Goal: Feedback & Contribution: Contribute content

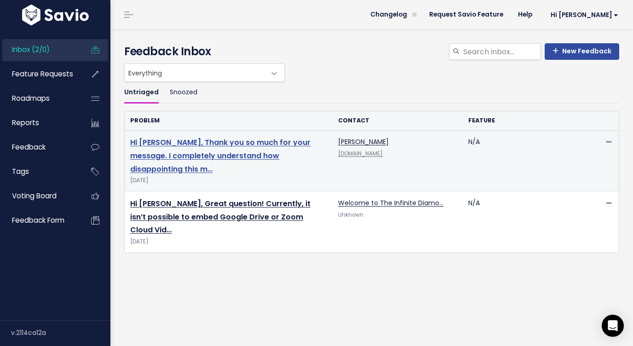
click at [185, 144] on link "Hi Erika, Thank you so much for your message. I completely understand how disap…" at bounding box center [220, 155] width 180 height 37
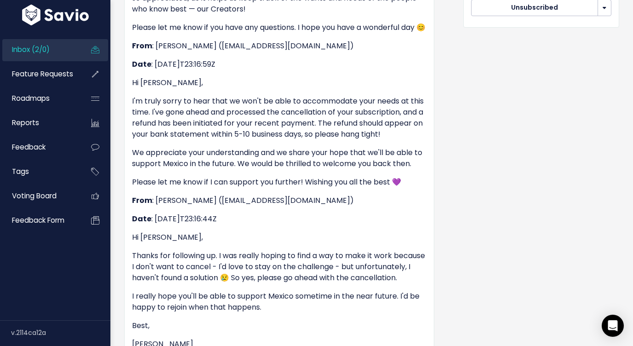
scroll to position [64, 0]
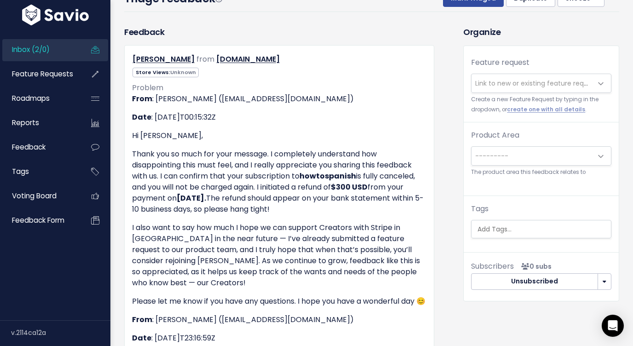
click at [534, 85] on span "Link to new or existing feature request..." at bounding box center [539, 83] width 127 height 9
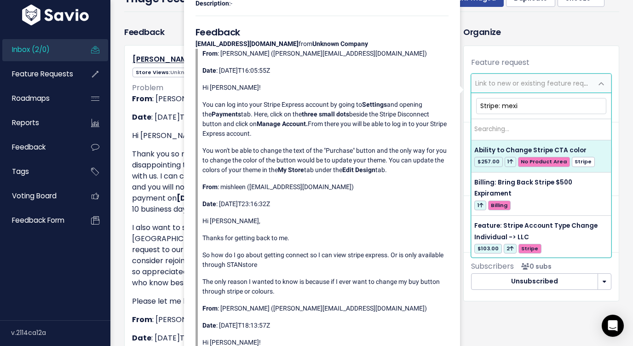
type input "Stripe: mexic"
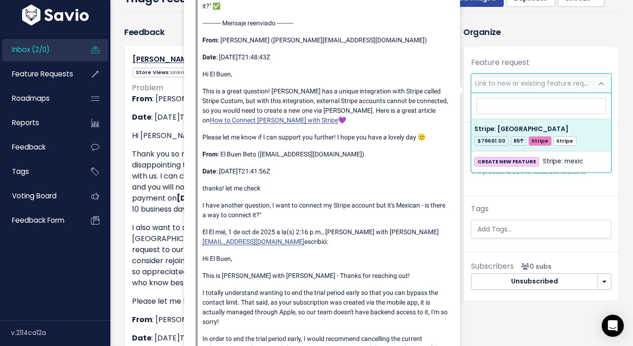
select select "28833"
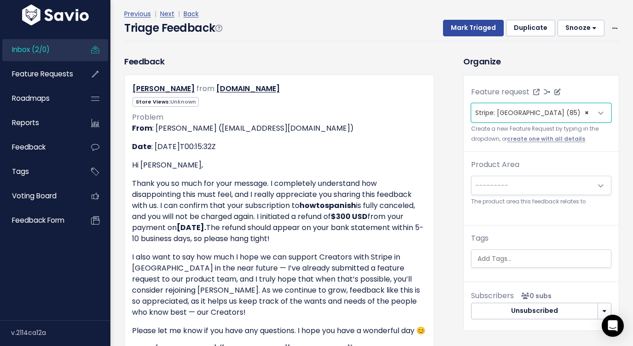
scroll to position [0, 0]
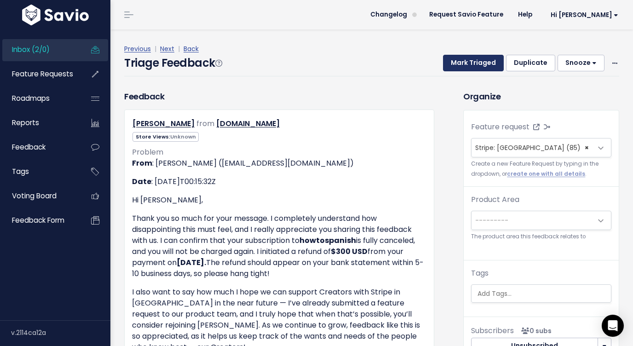
click at [471, 64] on button "Mark Triaged" at bounding box center [473, 63] width 61 height 17
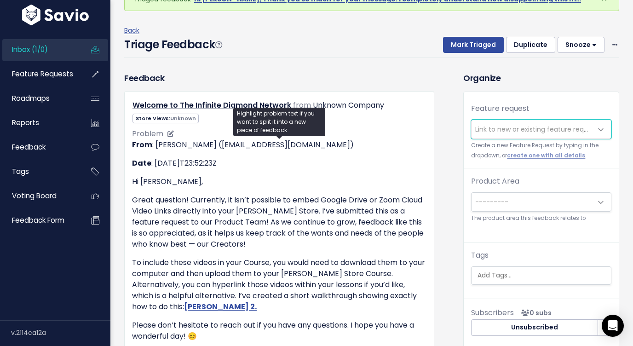
scroll to position [60, 0]
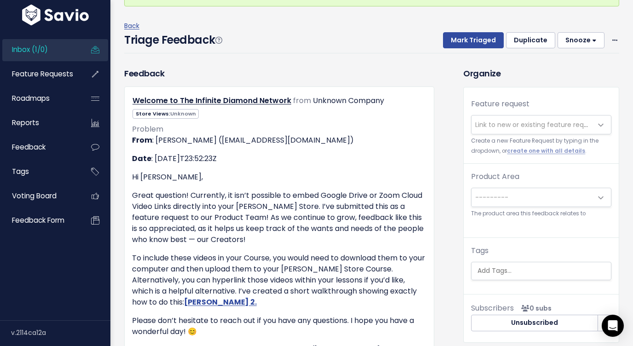
click at [488, 127] on span "Link to new or existing feature request..." at bounding box center [539, 124] width 127 height 9
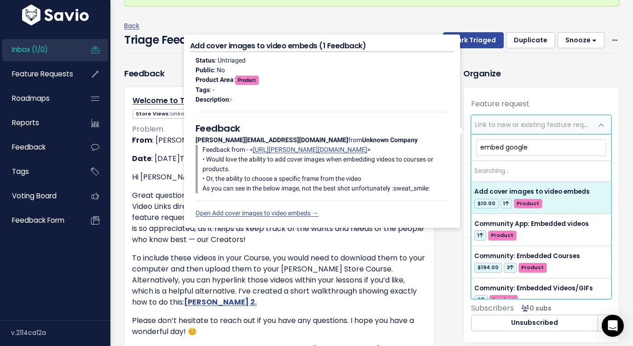
type input "embed google"
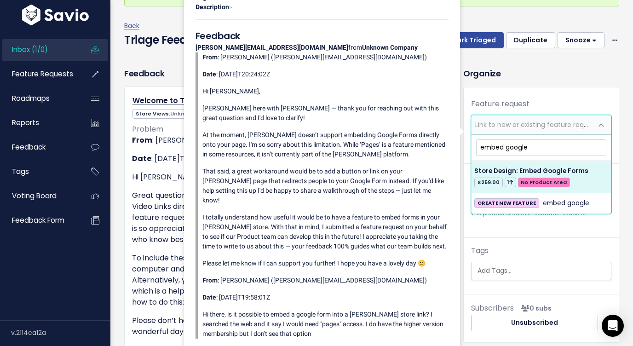
drag, startPoint x: 534, startPoint y: 147, endPoint x: 468, endPoint y: 147, distance: 65.8
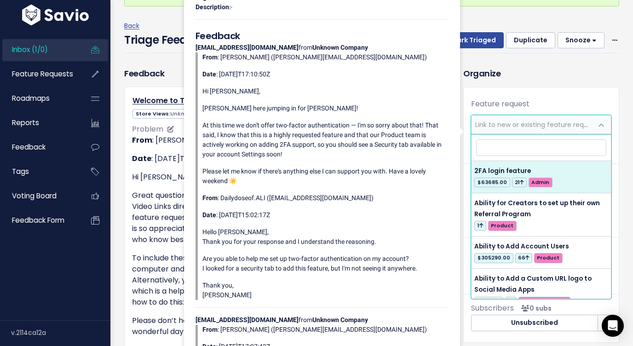
click at [143, 201] on p "Great question! Currently, it isn’t possible to embed Google Drive or Zoom Clou…" at bounding box center [279, 217] width 295 height 55
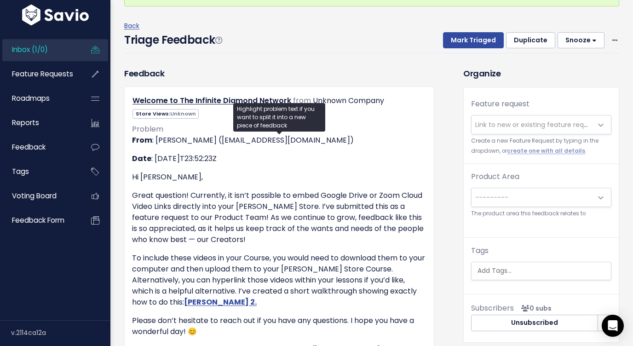
click at [502, 126] on span "Link to new or existing feature request..." at bounding box center [539, 124] width 127 height 9
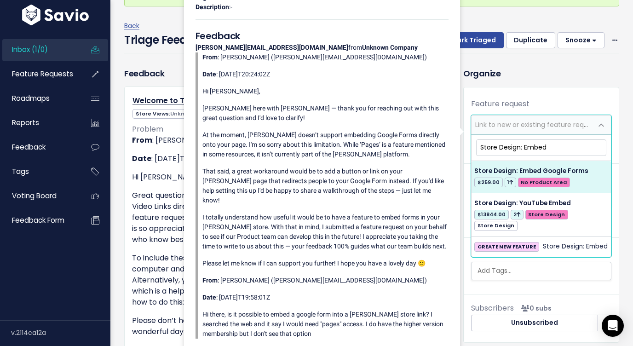
type input "Store Design: Embed"
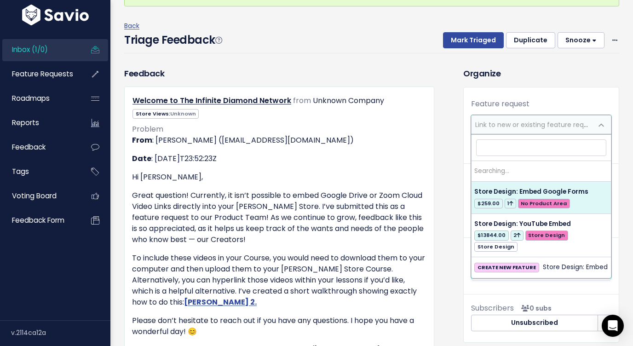
click at [552, 134] on span "Link to new or existing feature request..." at bounding box center [532, 125] width 121 height 18
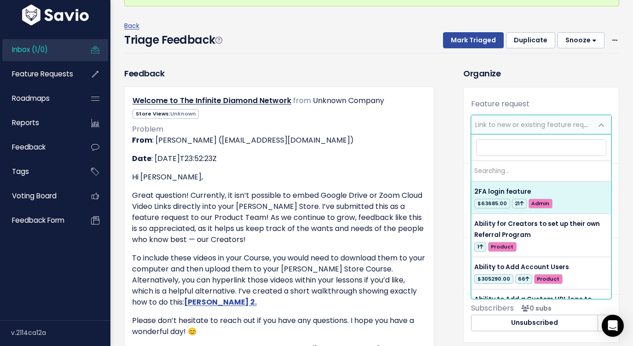
click at [535, 116] on span "Link to new or existing feature request..." at bounding box center [532, 125] width 121 height 18
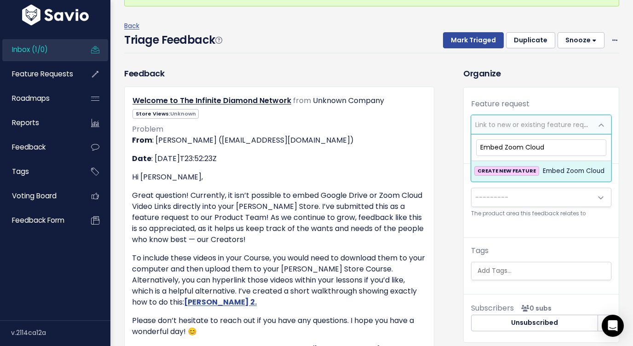
click at [481, 151] on input "Embed Zoom Cloud" at bounding box center [541, 147] width 130 height 16
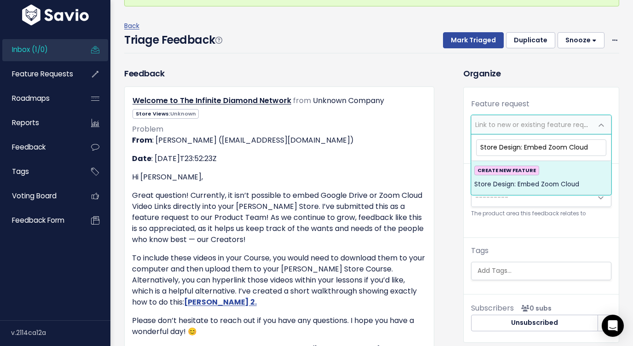
click at [590, 147] on input "Store Design: Embed Zoom Cloud" at bounding box center [541, 147] width 130 height 16
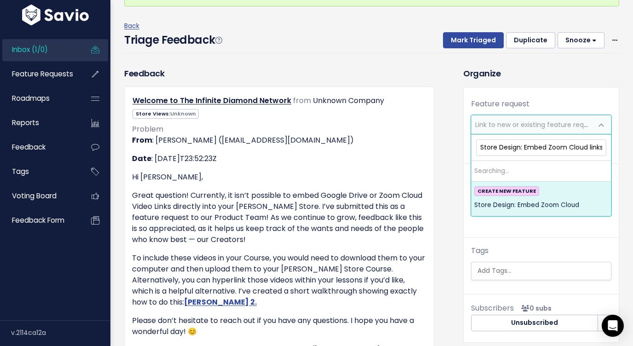
scroll to position [0, 1]
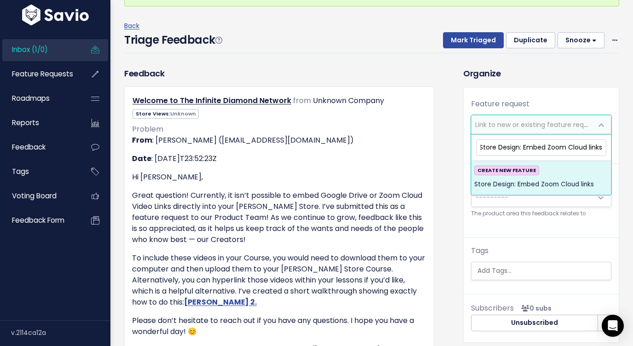
type input "Store Design: Embed Zoom Cloud links"
click at [571, 185] on span "Store Design: Embed Zoom Cloud links" at bounding box center [535, 184] width 120 height 11
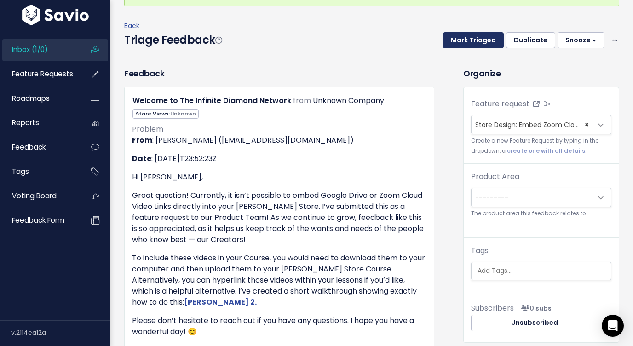
click at [479, 41] on button "Mark Triaged" at bounding box center [473, 40] width 61 height 17
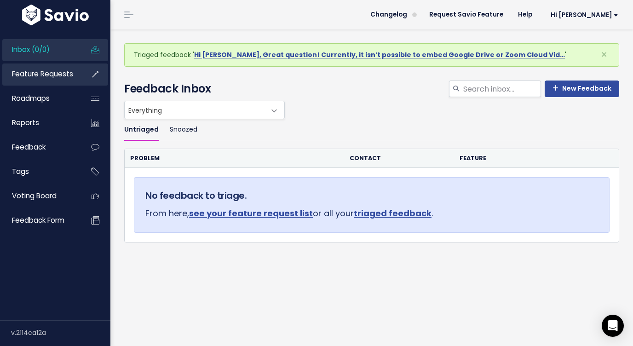
click at [40, 70] on span "Feature Requests" at bounding box center [42, 74] width 61 height 10
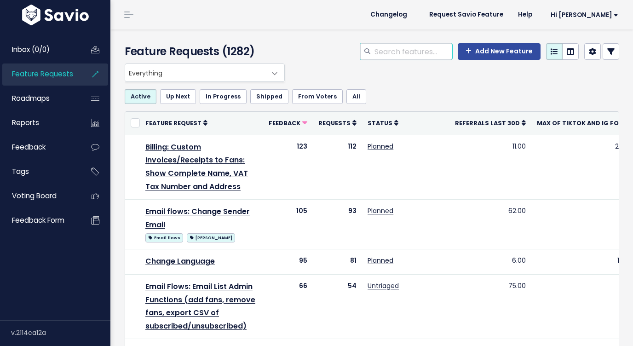
click at [421, 56] on input "search" at bounding box center [413, 51] width 79 height 17
type input "feature"
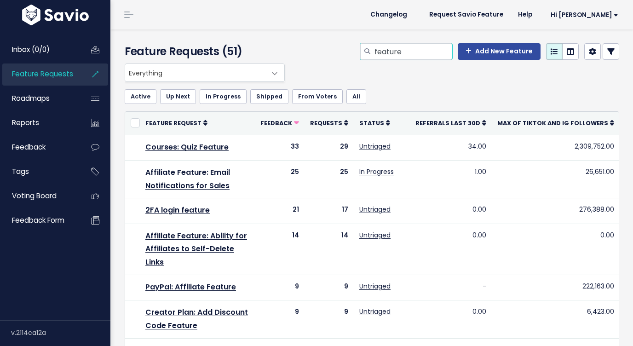
click at [383, 57] on input "feature" at bounding box center [413, 51] width 79 height 17
type input "embed"
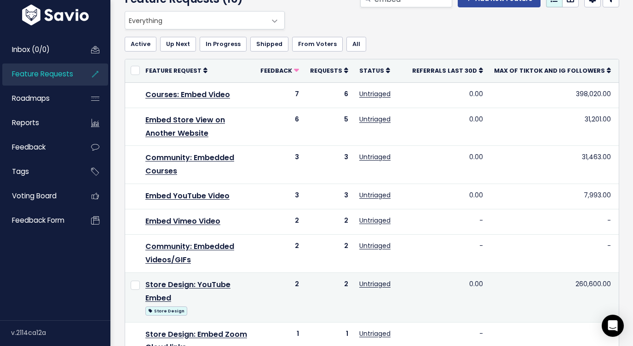
scroll to position [54, 0]
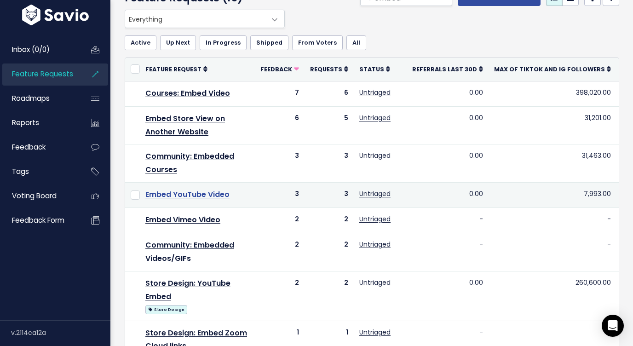
click at [204, 192] on link "Embed YouTube Video" at bounding box center [187, 194] width 84 height 11
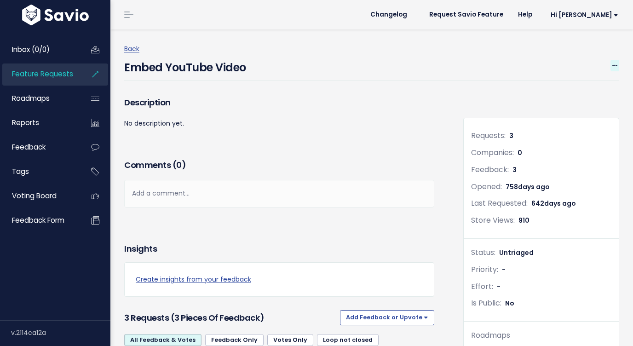
click at [611, 64] on span at bounding box center [615, 66] width 9 height 12
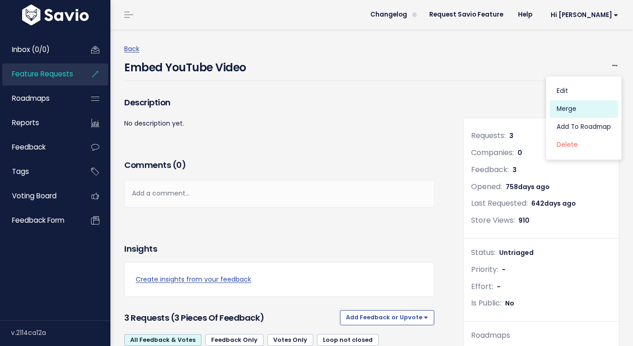
click at [577, 105] on link "Merge" at bounding box center [584, 109] width 68 height 18
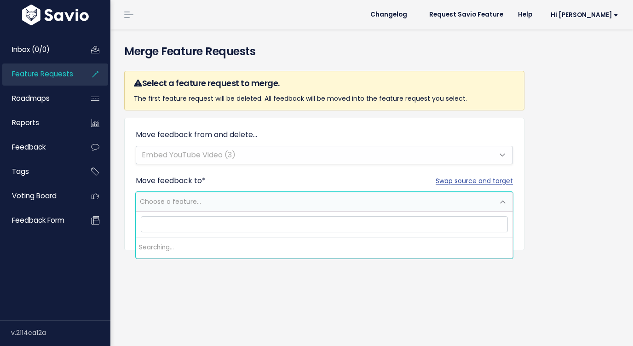
click at [308, 202] on span "Choose a feature..." at bounding box center [315, 201] width 358 height 18
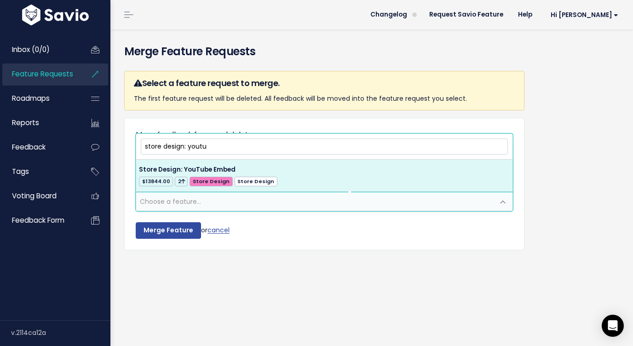
type input "store design: youtu"
select select "31723"
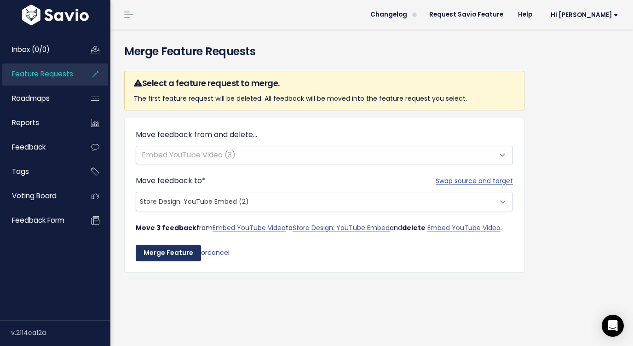
click at [180, 254] on input "Merge Feature" at bounding box center [168, 253] width 65 height 17
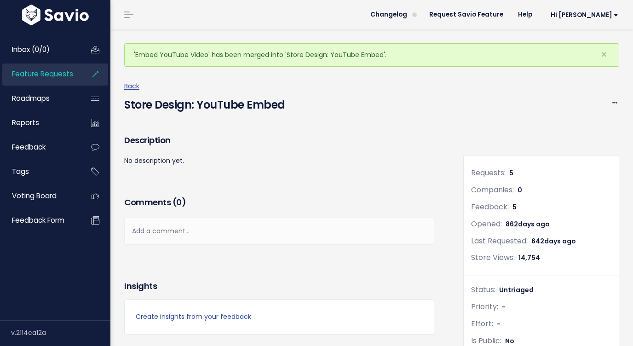
click at [48, 78] on span "Feature Requests" at bounding box center [42, 74] width 61 height 10
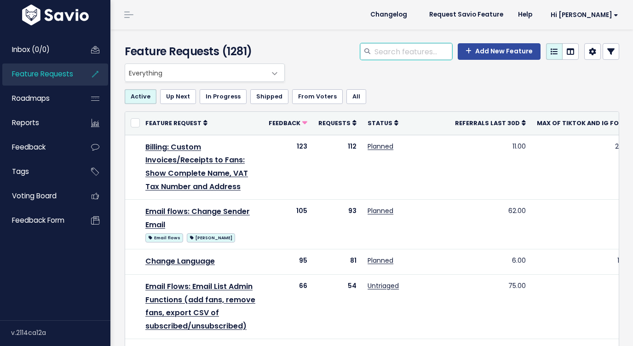
click at [377, 52] on input "search" at bounding box center [413, 51] width 79 height 17
type input "embed"
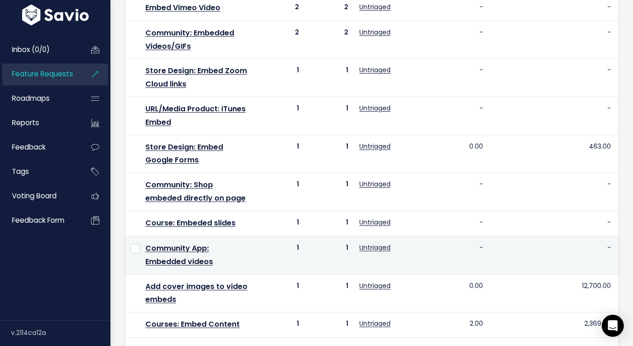
scroll to position [293, 0]
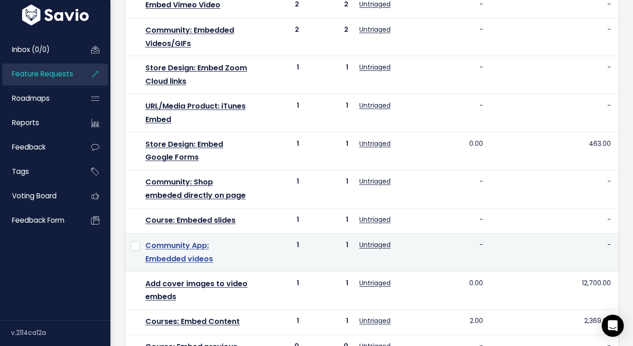
click at [199, 246] on link "Community App: Embedded videos" at bounding box center [179, 252] width 68 height 24
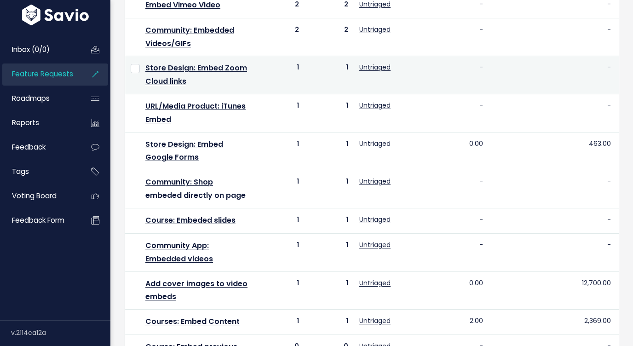
scroll to position [293, 0]
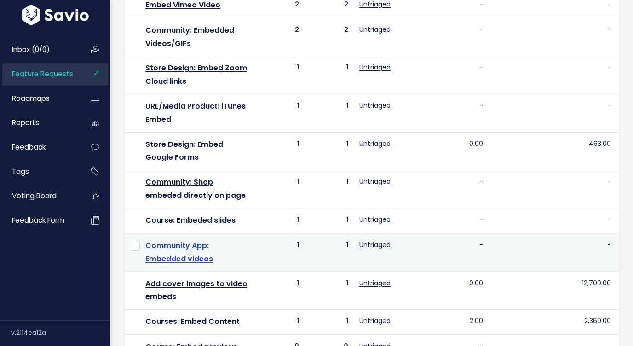
click at [203, 250] on link "Community App: Embedded videos" at bounding box center [179, 252] width 68 height 24
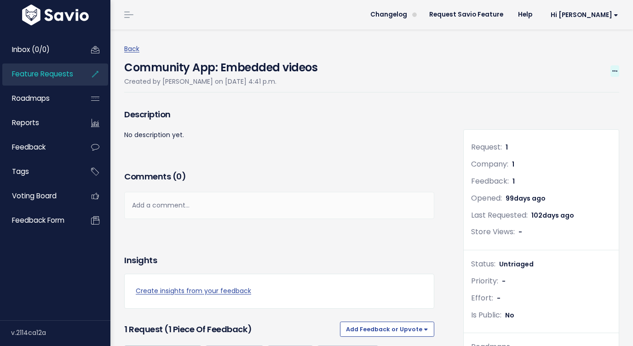
click at [612, 70] on span at bounding box center [615, 71] width 9 height 12
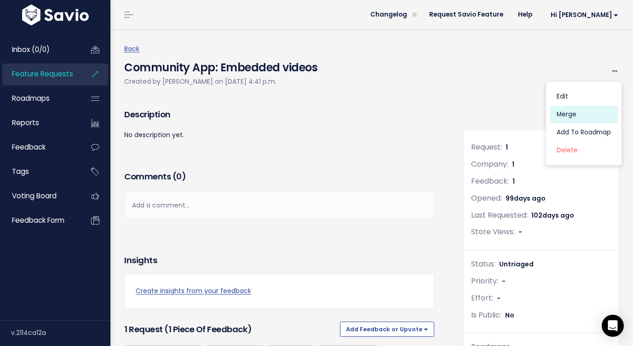
click at [583, 112] on link "Merge" at bounding box center [584, 115] width 68 height 18
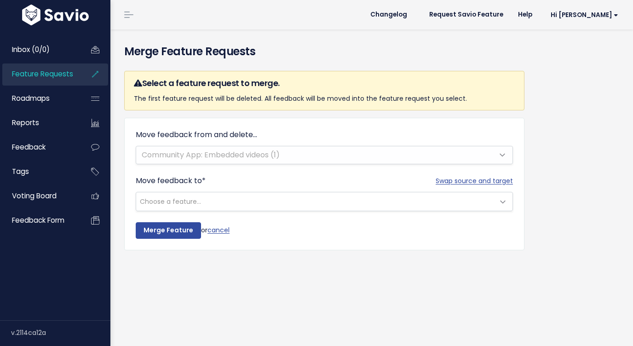
click at [227, 202] on span "Choose a feature..." at bounding box center [315, 201] width 358 height 18
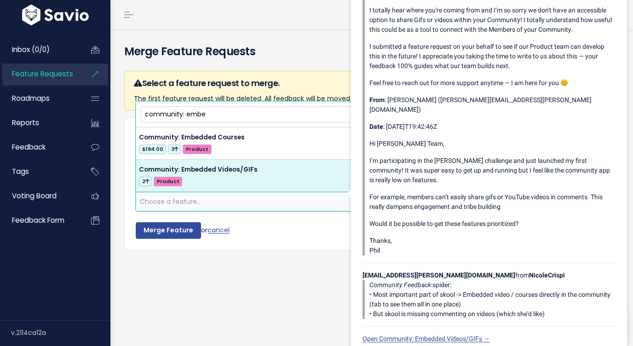
type input "community: embe"
select select "57108"
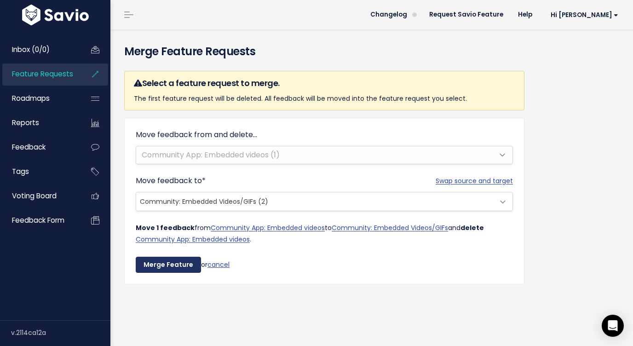
click at [157, 267] on input "Merge Feature" at bounding box center [168, 265] width 65 height 17
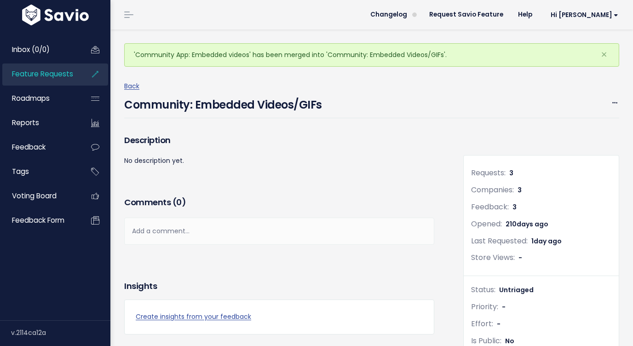
click at [37, 74] on span "Feature Requests" at bounding box center [42, 74] width 61 height 10
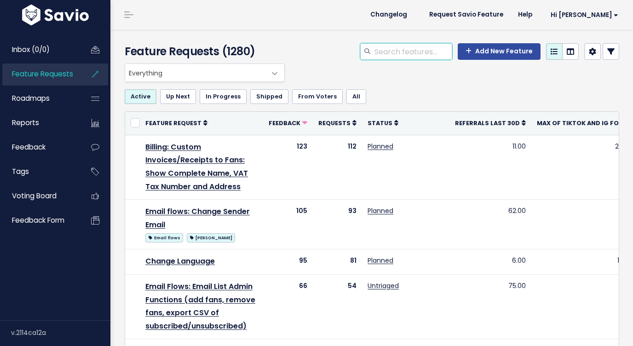
click at [421, 52] on input "search" at bounding box center [413, 51] width 79 height 17
type input "embed"
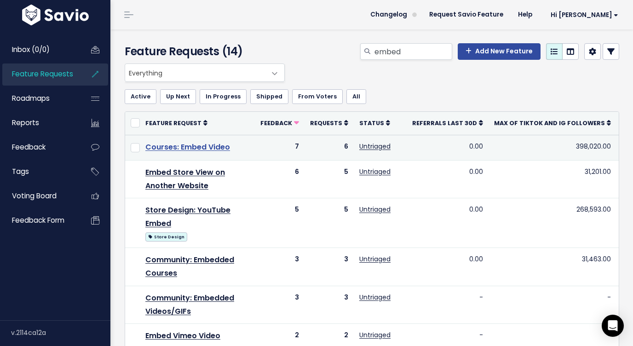
click at [223, 148] on link "Courses: Embed Video" at bounding box center [187, 147] width 85 height 11
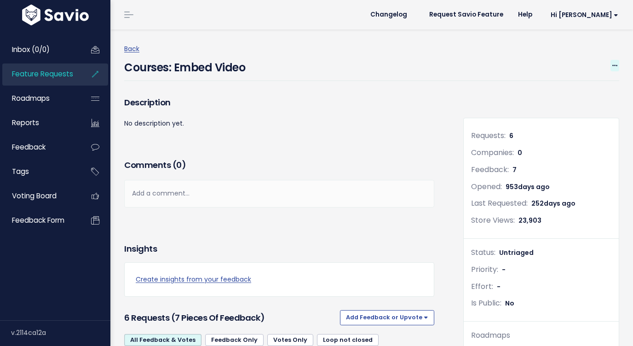
click at [612, 66] on span at bounding box center [615, 66] width 9 height 12
click at [572, 91] on link "Edit" at bounding box center [584, 91] width 68 height 18
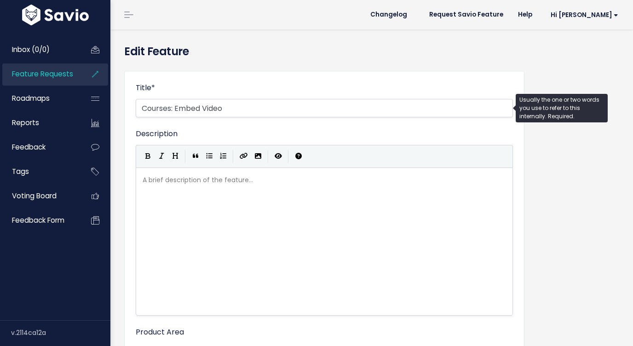
select select
click at [334, 102] on input "Courses: Embed Video" at bounding box center [325, 108] width 378 height 18
click at [327, 109] on input "Courses: Embed Video" at bounding box center [325, 108] width 378 height 18
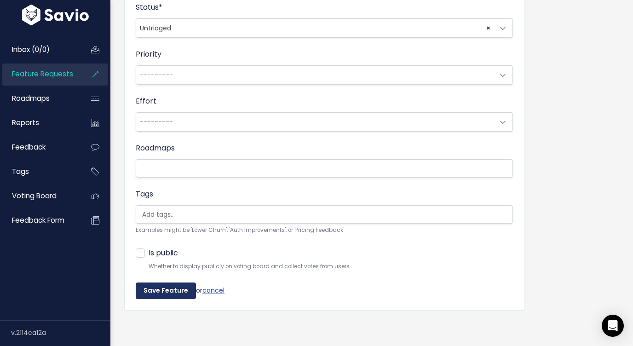
type input "Courses: Embed Video & other content"
click at [166, 294] on input "Save Feature" at bounding box center [166, 291] width 60 height 17
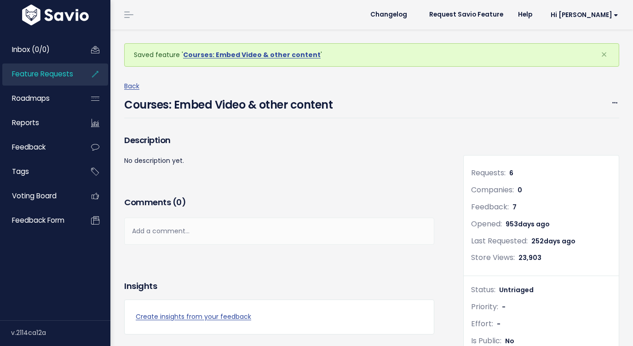
click at [72, 83] on link "Feature Requests" at bounding box center [39, 74] width 74 height 21
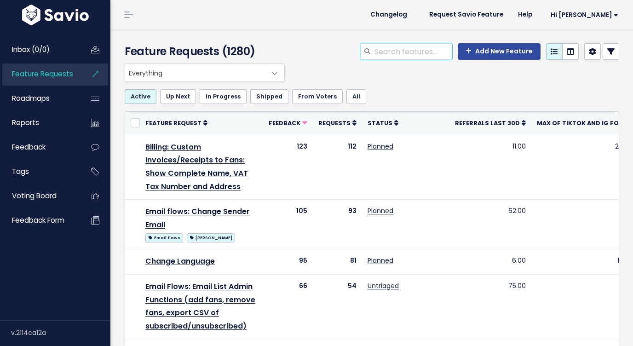
click at [403, 56] on input "search" at bounding box center [413, 51] width 79 height 17
type input "embed"
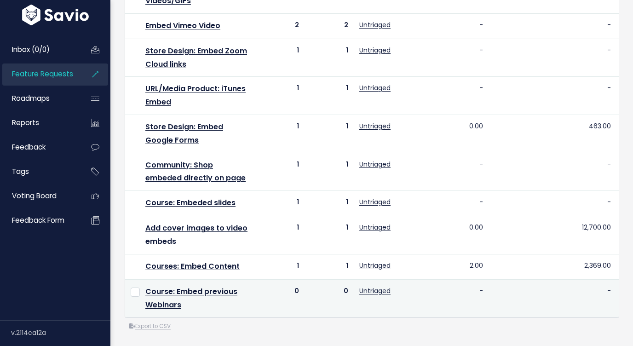
scroll to position [0, 4]
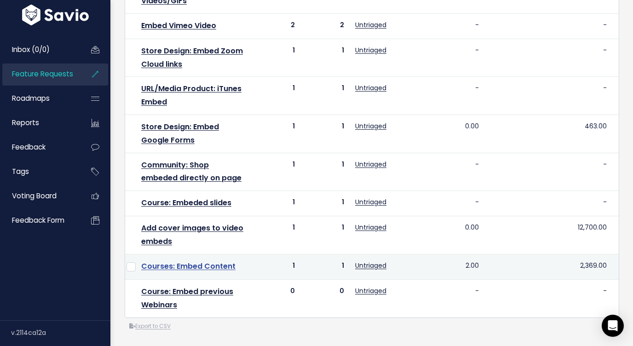
click at [212, 268] on link "Courses: Embed Content" at bounding box center [188, 266] width 94 height 11
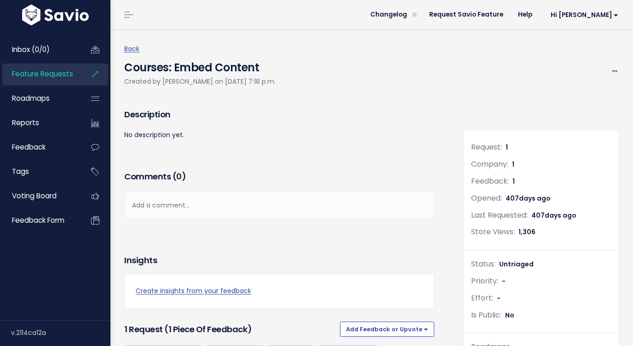
click at [616, 64] on div "Courses: Embed Content Created by [PERSON_NAME] on [DATE] 7:18 p.m. Edit Merge …" at bounding box center [371, 74] width 495 height 38
click at [616, 73] on icon at bounding box center [615, 72] width 5 height 6
click at [569, 111] on link "Merge" at bounding box center [584, 115] width 68 height 18
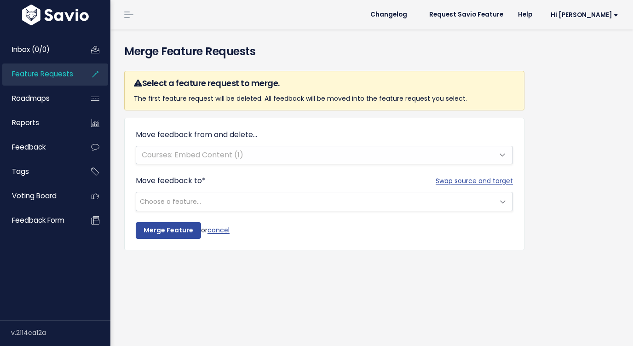
click at [221, 199] on span "Choose a feature..." at bounding box center [315, 201] width 358 height 18
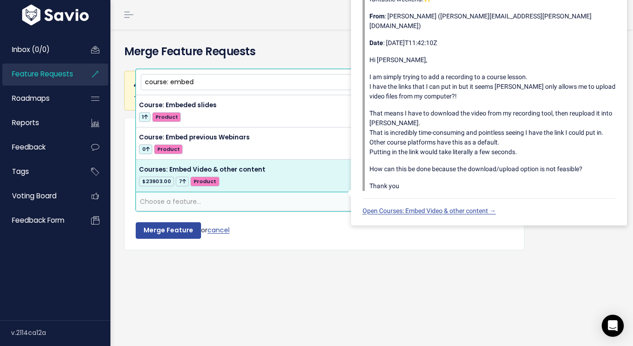
type input "course: embed"
select select "27468"
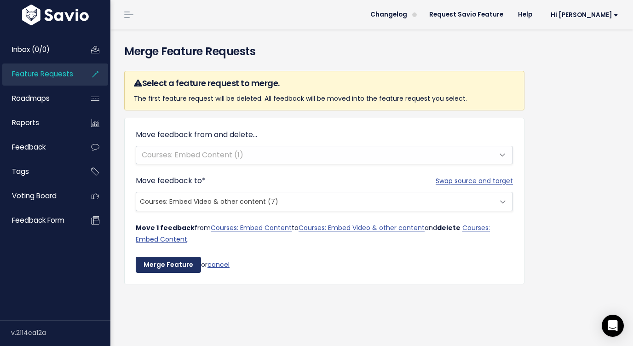
click at [164, 264] on input "Merge Feature" at bounding box center [168, 265] width 65 height 17
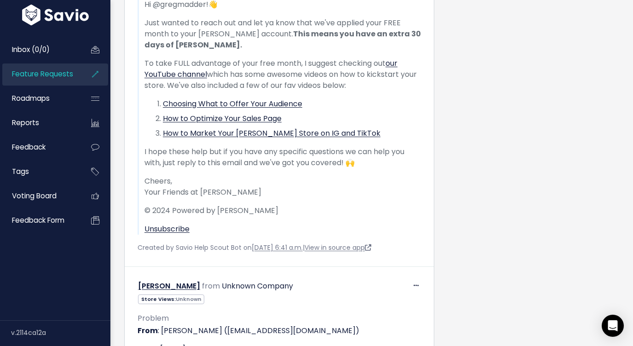
scroll to position [1717, 0]
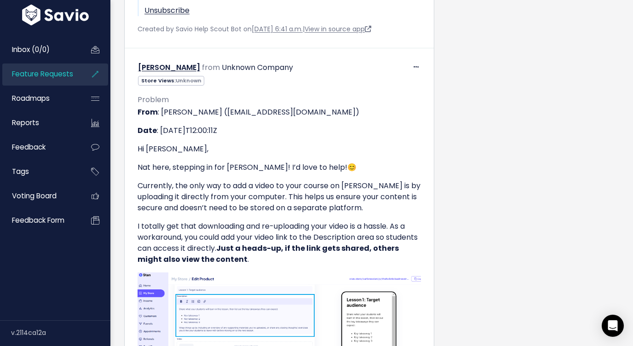
click at [64, 77] on span "Feature Requests" at bounding box center [42, 74] width 61 height 10
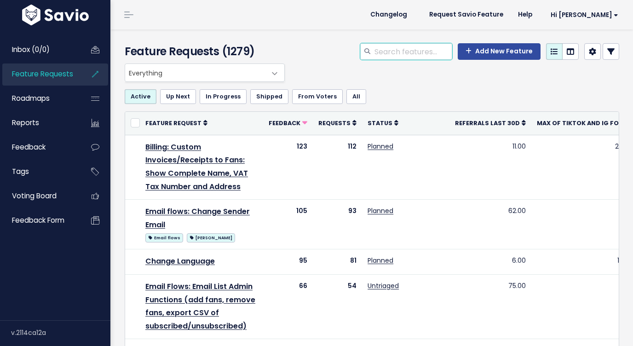
click at [400, 52] on input "search" at bounding box center [413, 51] width 79 height 17
type input "embed"
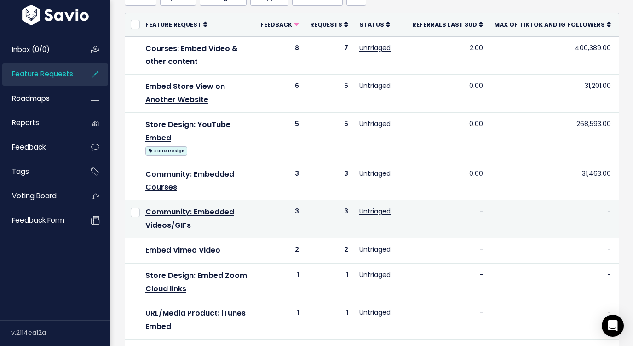
scroll to position [83, 0]
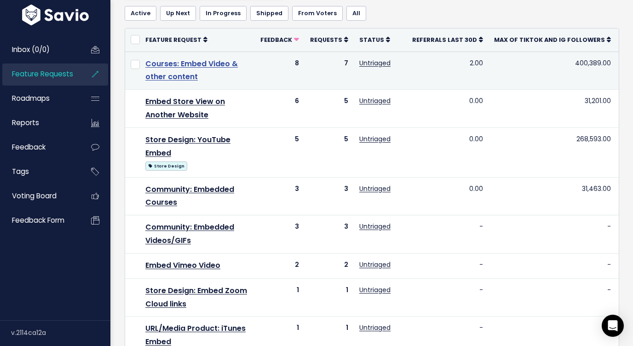
click at [214, 66] on link "Courses: Embed Video & other content" at bounding box center [191, 70] width 93 height 24
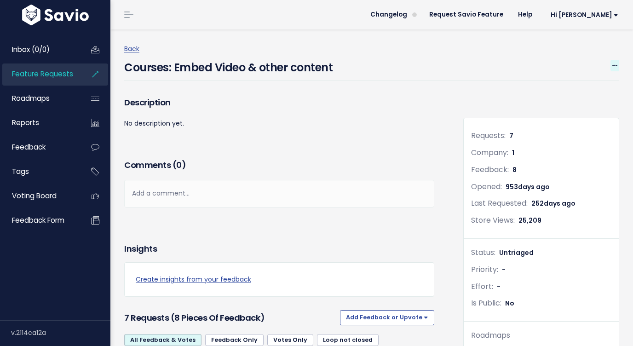
click at [619, 65] on span at bounding box center [615, 66] width 9 height 12
click at [587, 90] on link "Edit" at bounding box center [584, 91] width 68 height 18
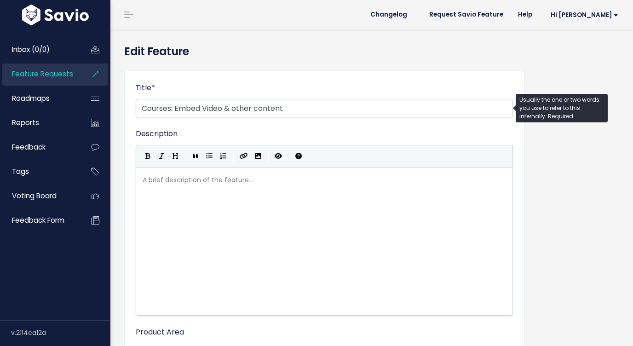
select select
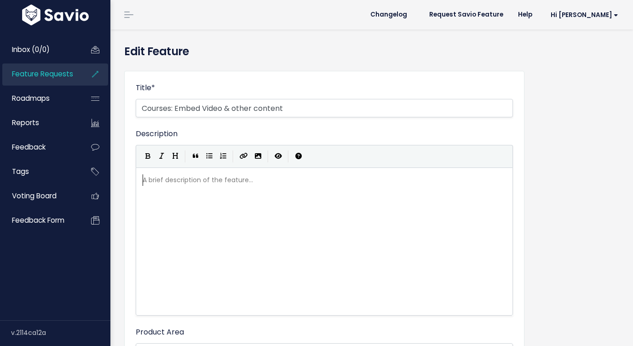
click at [223, 238] on div "A brief description of the feature... xxxxxxxxxx ​" at bounding box center [336, 253] width 390 height 161
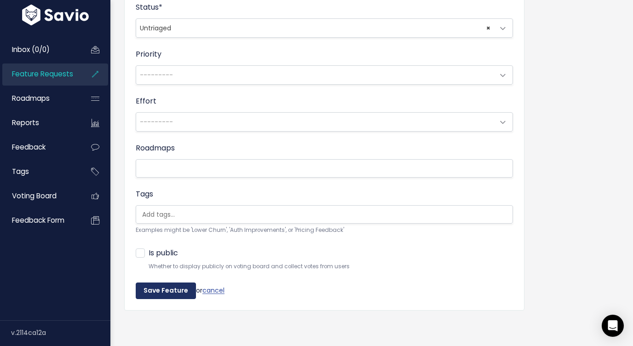
type textarea "- previous webinars"
click at [174, 293] on input "Save Feature" at bounding box center [166, 291] width 60 height 17
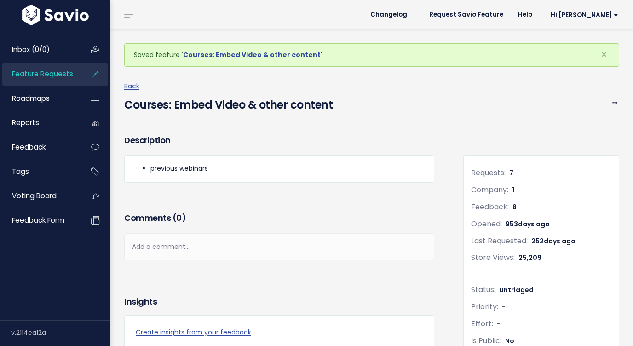
click at [79, 75] on li "Feature Requests" at bounding box center [55, 75] width 106 height 22
click at [66, 75] on span "Feature Requests" at bounding box center [42, 74] width 61 height 10
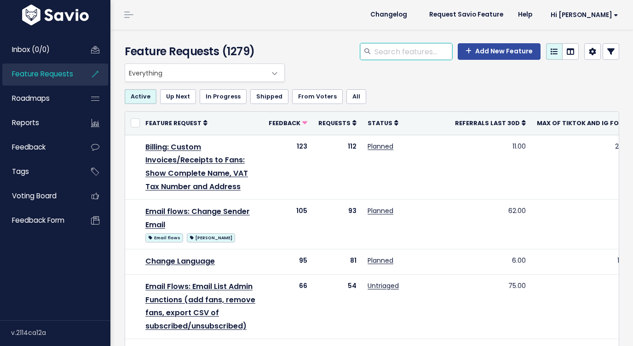
click at [449, 46] on input "search" at bounding box center [413, 51] width 79 height 17
type input "embed"
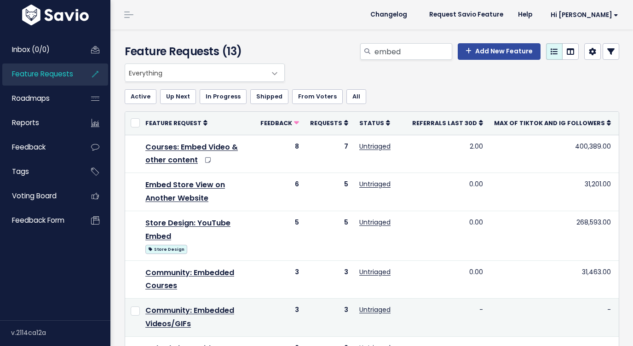
scroll to position [298, 0]
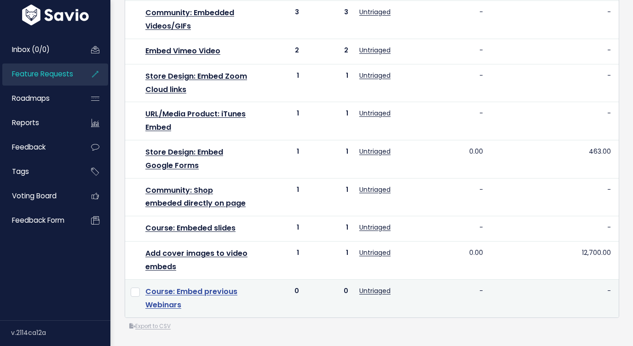
click at [186, 295] on link "Course: Embed previous Webinars" at bounding box center [191, 298] width 92 height 24
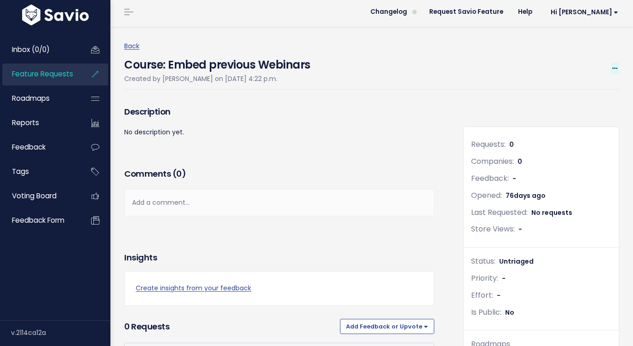
scroll to position [2, 0]
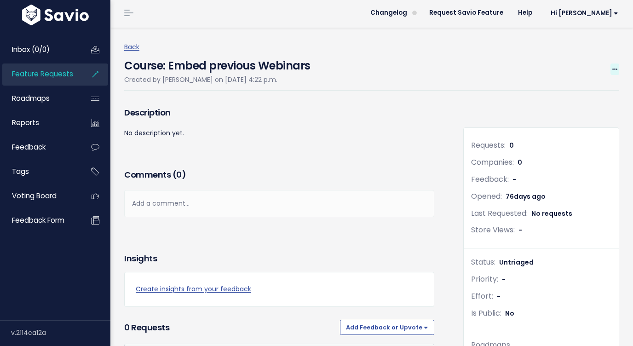
click at [616, 68] on icon at bounding box center [615, 70] width 5 height 6
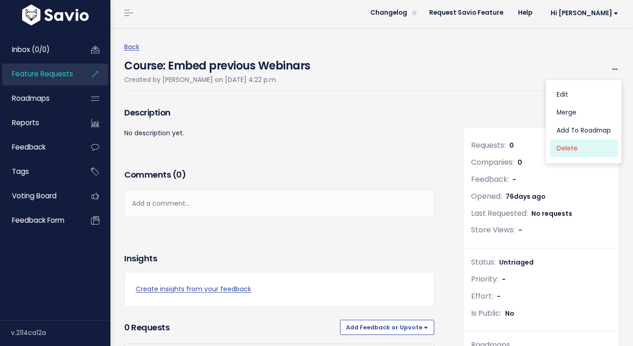
click at [560, 149] on link "Delete" at bounding box center [584, 149] width 68 height 18
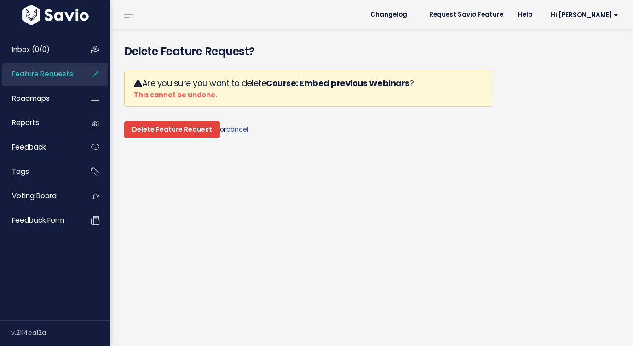
click at [189, 125] on input "Delete Feature Request" at bounding box center [172, 130] width 96 height 17
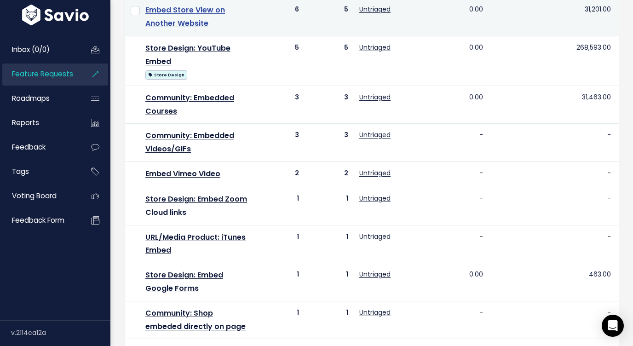
scroll to position [20, 0]
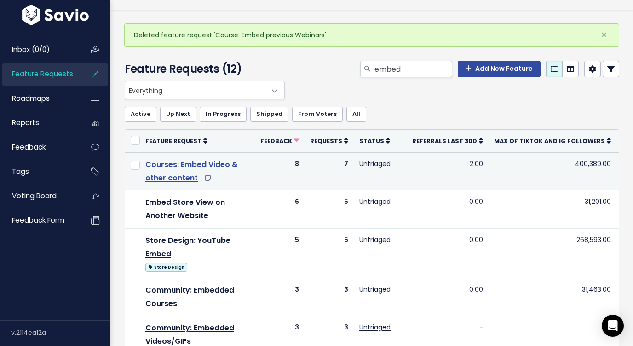
click at [194, 168] on link "Courses: Embed Video & other content" at bounding box center [191, 171] width 93 height 24
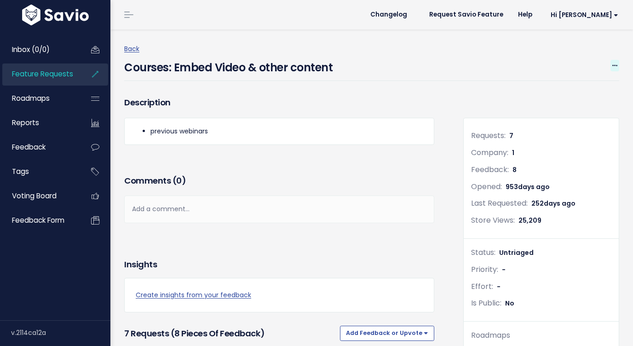
click at [614, 60] on span at bounding box center [615, 66] width 9 height 12
click at [577, 86] on link "Edit" at bounding box center [584, 91] width 68 height 18
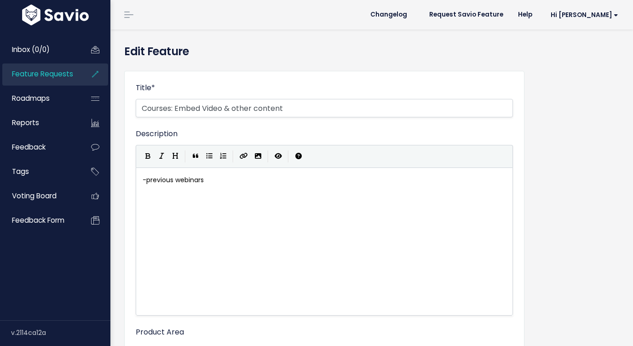
select select
drag, startPoint x: 258, startPoint y: 110, endPoint x: 203, endPoint y: 108, distance: 55.3
click at [203, 108] on input "Courses: Embed Video & other content" at bounding box center [325, 108] width 378 height 18
click at [234, 107] on input "Courses: Embed Content" at bounding box center [325, 108] width 378 height 18
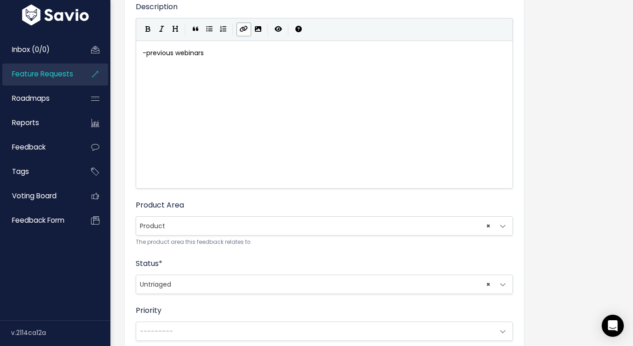
scroll to position [383, 0]
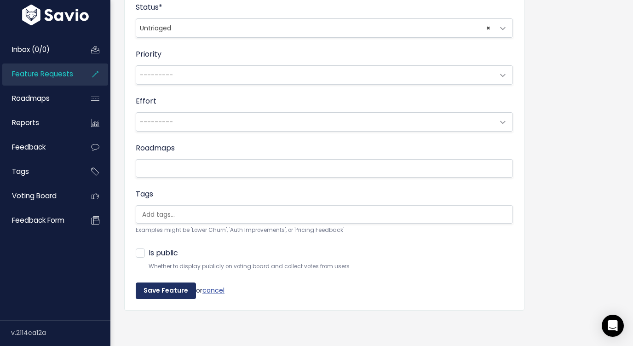
type input "Courses: Embed Content (video, slides)"
click at [163, 285] on input "Save Feature" at bounding box center [166, 291] width 60 height 17
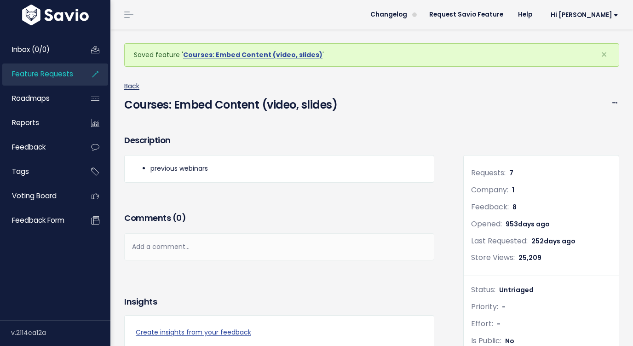
click at [130, 86] on link "Back" at bounding box center [131, 85] width 15 height 9
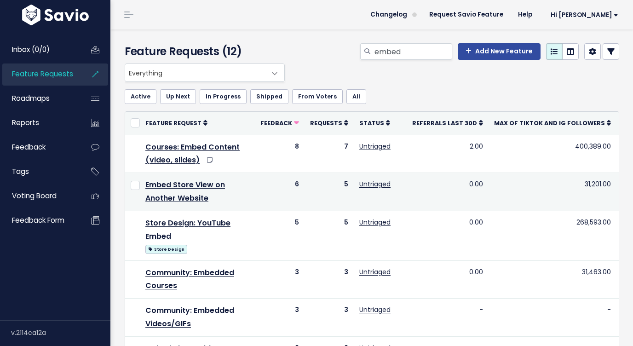
scroll to position [260, 0]
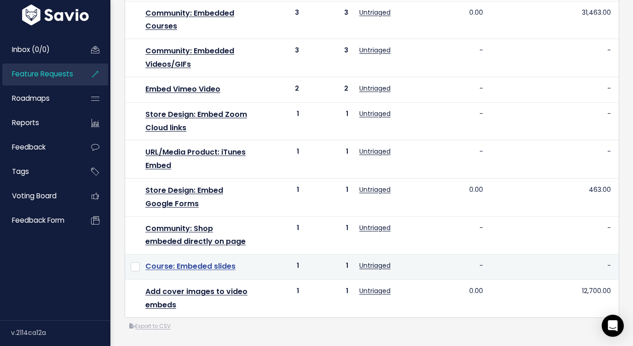
click at [223, 268] on link "Course: Embeded slides" at bounding box center [190, 266] width 90 height 11
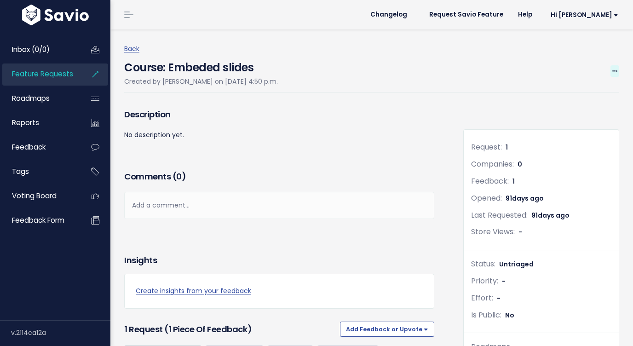
click at [616, 71] on icon at bounding box center [615, 72] width 5 height 6
click at [567, 110] on link "Merge" at bounding box center [584, 115] width 68 height 18
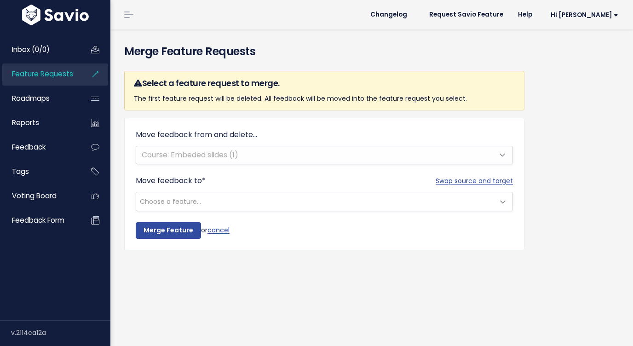
click at [214, 198] on span "Choose a feature..." at bounding box center [315, 201] width 358 height 18
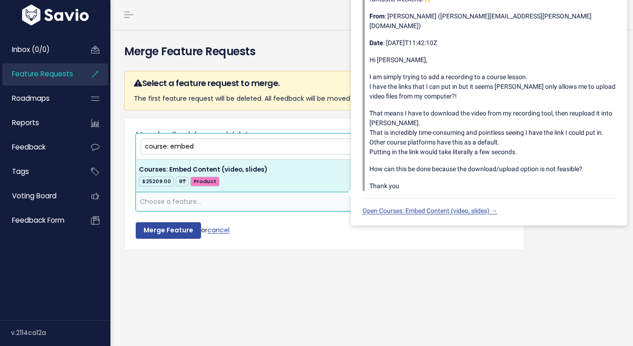
type input "course: embed"
select select "27468"
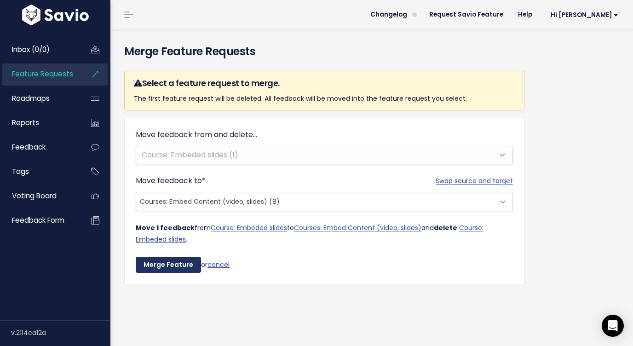
click at [168, 267] on input "Merge Feature" at bounding box center [168, 265] width 65 height 17
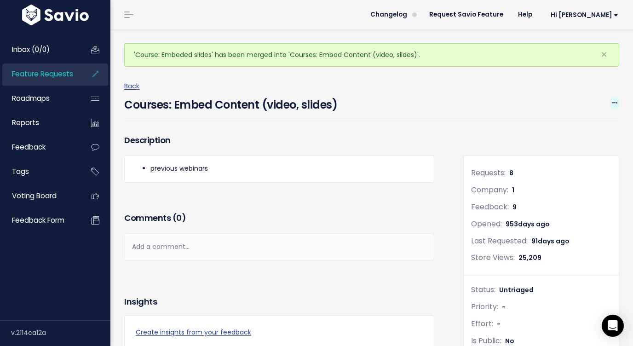
click at [614, 102] on icon at bounding box center [615, 103] width 5 height 6
click at [578, 127] on link "Edit" at bounding box center [584, 129] width 68 height 18
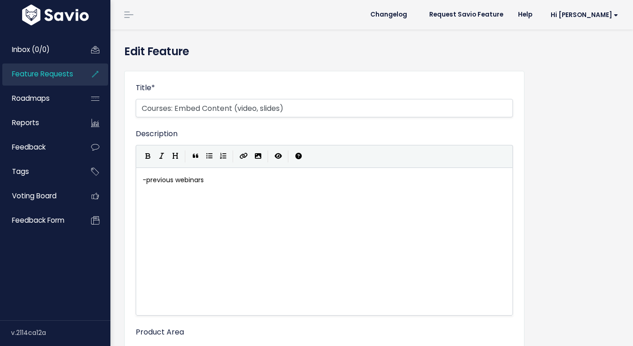
select select
click at [285, 108] on input "Courses: Embed Content (video, slides)" at bounding box center [325, 108] width 378 height 18
type input "Courses: Embed Content (video, slides, webinars)"
type textarea "- previous webinars"
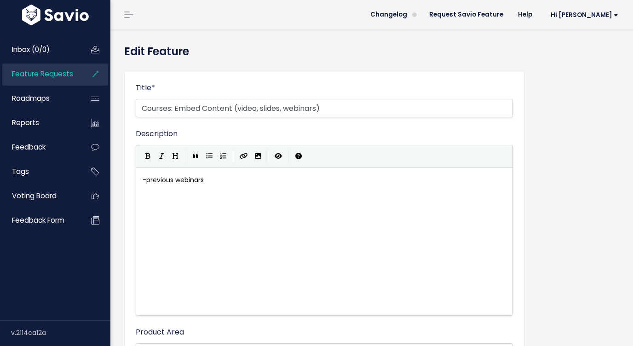
drag, startPoint x: 209, startPoint y: 178, endPoint x: 122, endPoint y: 165, distance: 88.9
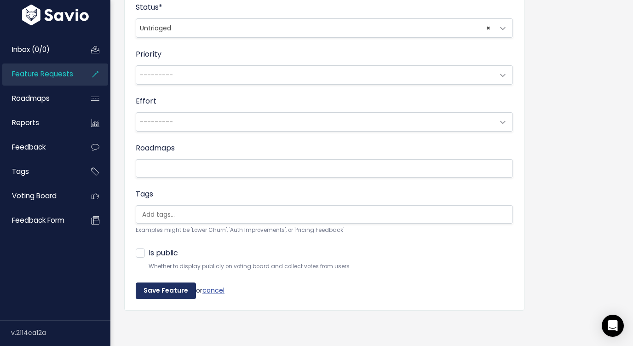
click at [167, 285] on input "Save Feature" at bounding box center [166, 291] width 60 height 17
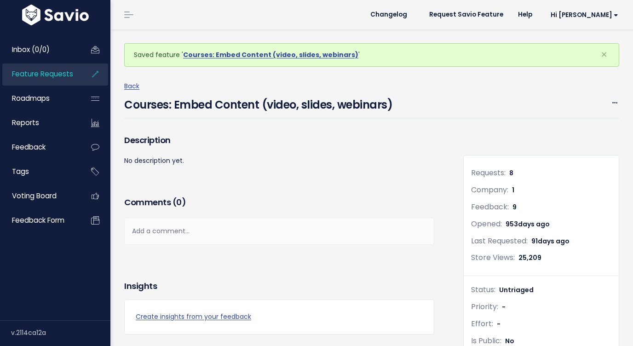
click at [69, 73] on span "Feature Requests" at bounding box center [42, 74] width 61 height 10
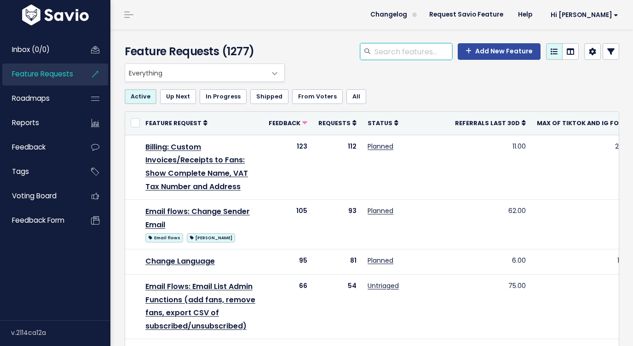
click at [385, 55] on input "search" at bounding box center [413, 51] width 79 height 17
type input "w"
type input "embed"
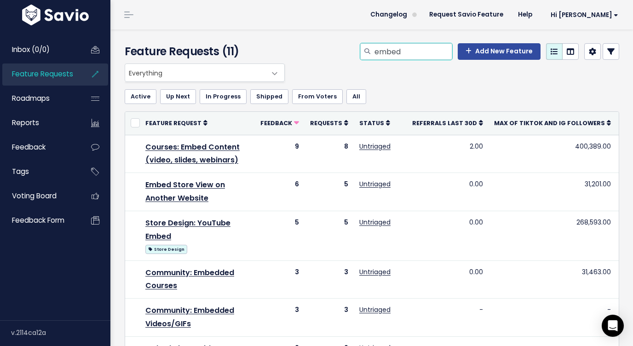
click at [390, 51] on input "embed" at bounding box center [413, 51] width 79 height 17
type input "m"
type input "app"
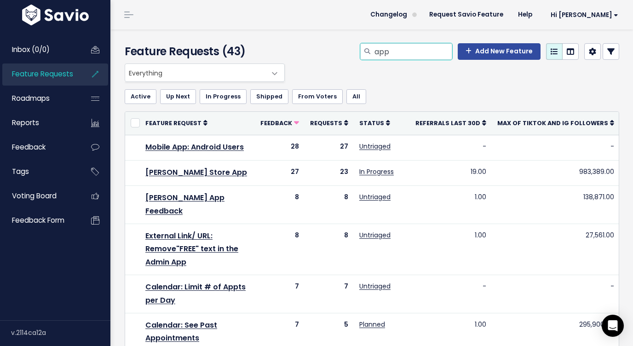
click at [389, 54] on input "app" at bounding box center [413, 51] width 79 height 17
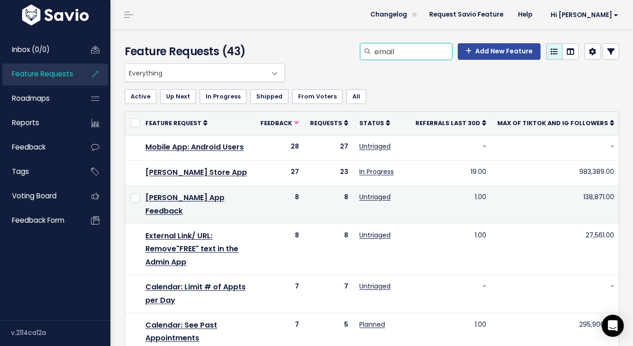
type input "email"
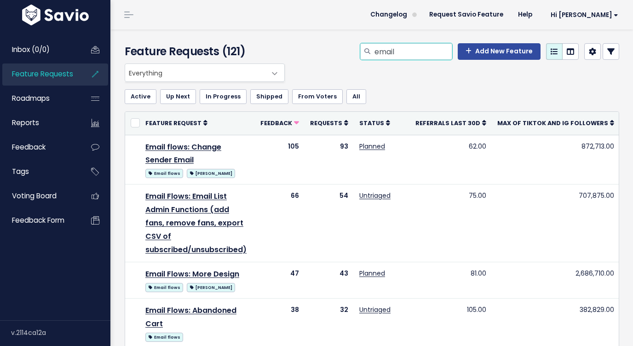
click at [429, 54] on input "email" at bounding box center [413, 51] width 79 height 17
type input "email flows:"
click at [413, 51] on input "email flows:" at bounding box center [413, 51] width 79 height 17
type input "e"
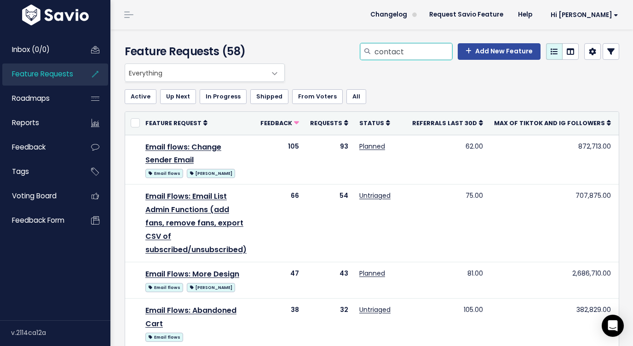
type input "contact"
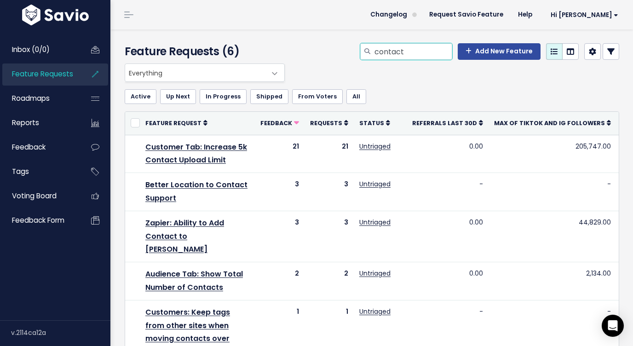
drag, startPoint x: 412, startPoint y: 52, endPoint x: 350, endPoint y: 51, distance: 62.2
click at [352, 52] on div "contact Add New Feature" at bounding box center [457, 53] width 339 height 20
type input "Customer Tab:"
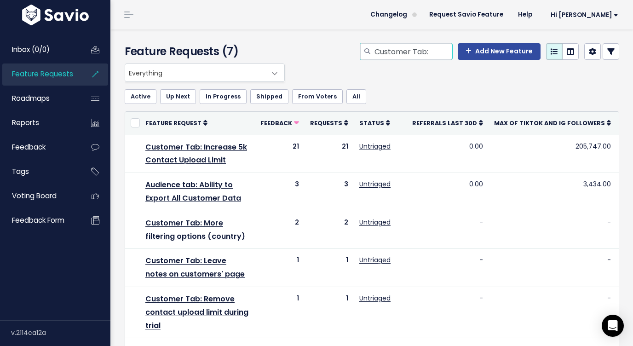
click at [435, 56] on input "Customer Tab:" at bounding box center [413, 51] width 79 height 17
drag, startPoint x: 435, startPoint y: 56, endPoint x: 378, endPoint y: 49, distance: 57.0
click at [378, 49] on input "Customer Tab:" at bounding box center [413, 51] width 79 height 17
click at [58, 70] on span "Feature Requests" at bounding box center [42, 74] width 61 height 10
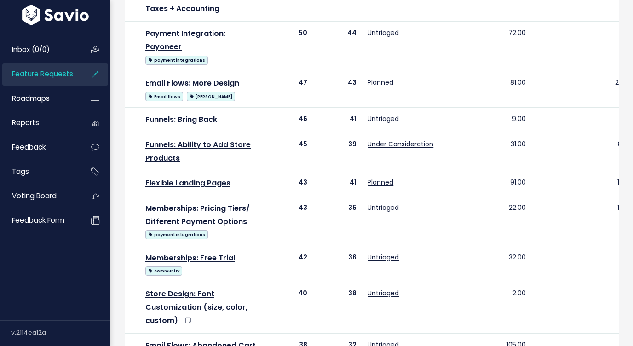
scroll to position [703, 0]
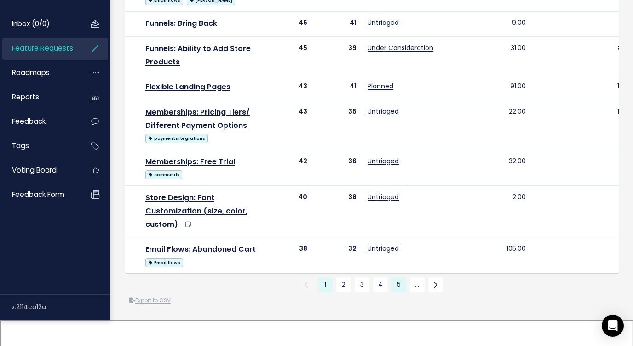
click at [396, 292] on link "5" at bounding box center [399, 285] width 15 height 15
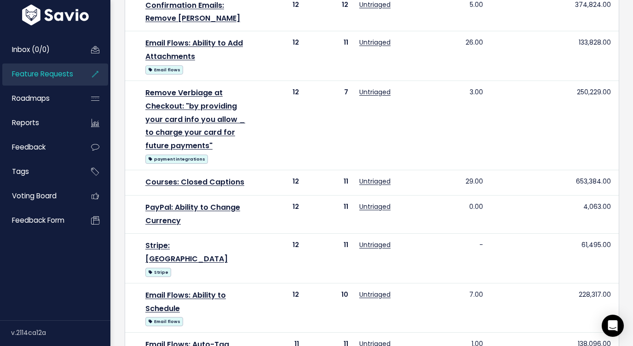
scroll to position [673, 0]
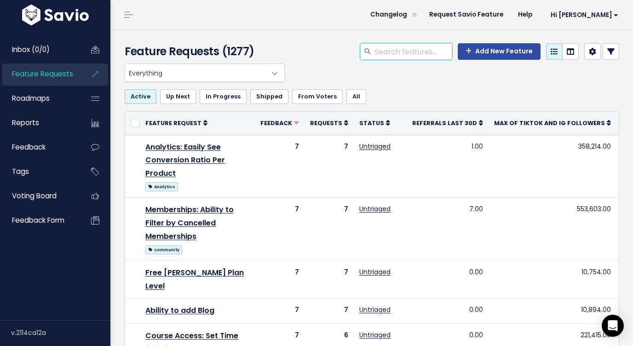
click at [421, 50] on input "search" at bounding box center [413, 51] width 79 height 17
type input "l"
type input "b"
type input "l"
type input "blog"
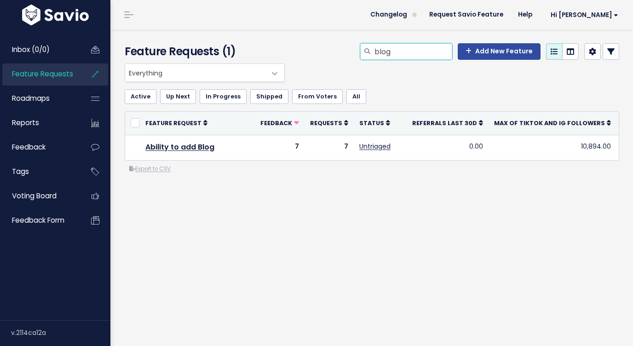
drag, startPoint x: 412, startPoint y: 53, endPoint x: 325, endPoint y: 50, distance: 86.2
click at [325, 50] on div "blog Add New Feature" at bounding box center [457, 53] width 339 height 20
drag, startPoint x: 423, startPoint y: 53, endPoint x: 409, endPoint y: 52, distance: 13.9
click at [411, 52] on input "store design" at bounding box center [413, 51] width 79 height 17
type input "s"
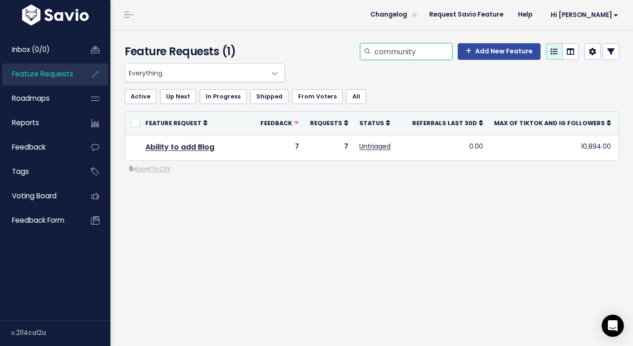
type input "community"
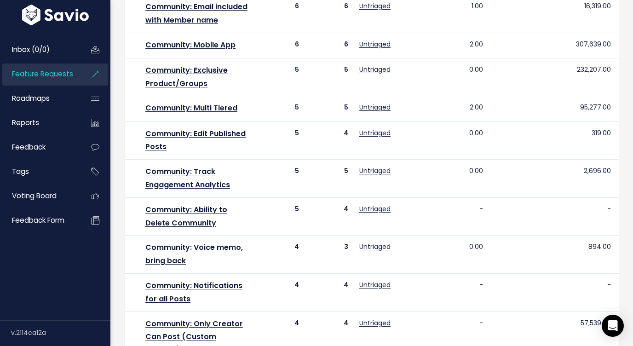
scroll to position [547, 0]
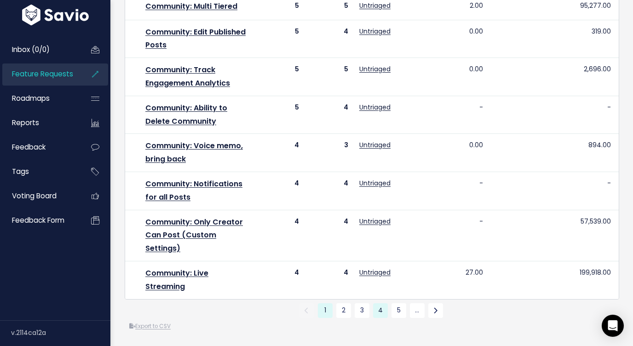
click at [384, 314] on link "4" at bounding box center [380, 310] width 15 height 15
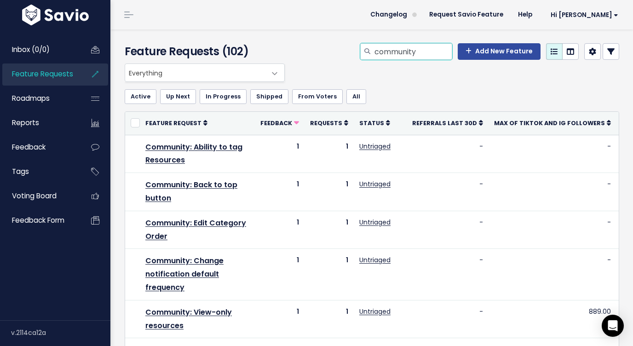
click at [430, 57] on input "community" at bounding box center [413, 51] width 79 height 17
type input "community comment"
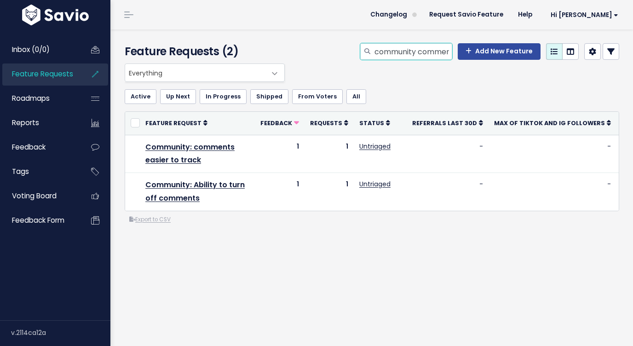
click at [436, 44] on input "community comment" at bounding box center [413, 51] width 79 height 17
click at [436, 52] on input "community comment" at bounding box center [413, 51] width 79 height 17
type input "community replies"
click at [435, 51] on input "community replies" at bounding box center [413, 51] width 79 height 17
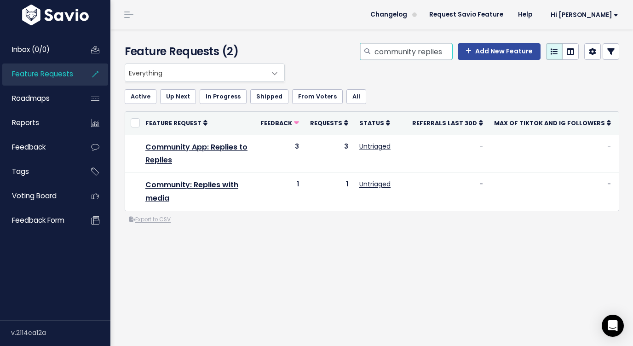
click at [435, 51] on input "community replies" at bounding box center [413, 51] width 79 height 17
type input "community app"
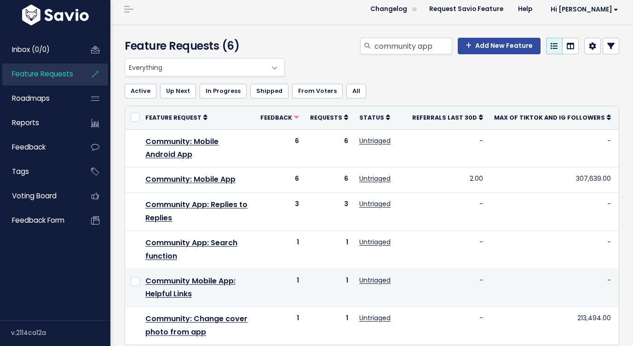
scroll to position [33, 0]
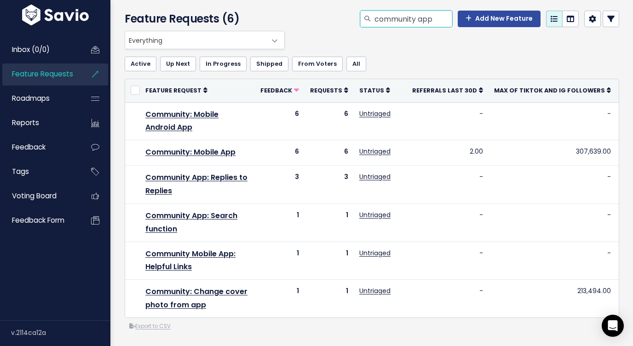
click at [439, 20] on input "community app" at bounding box center [413, 19] width 79 height 17
type input "community"
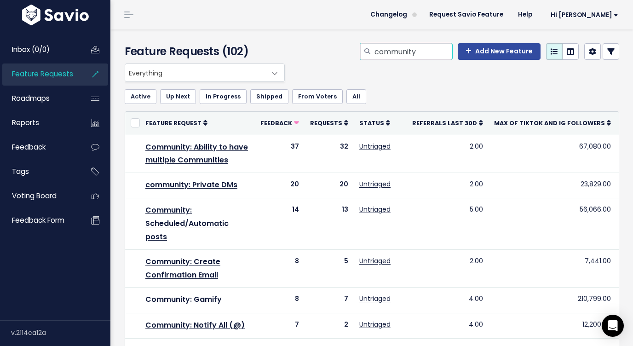
click at [427, 55] on input "community" at bounding box center [413, 51] width 79 height 17
type input "community track"
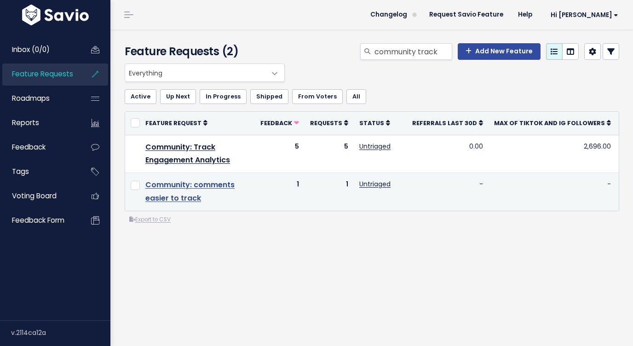
click at [217, 184] on link "Community: comments easier to track" at bounding box center [189, 192] width 89 height 24
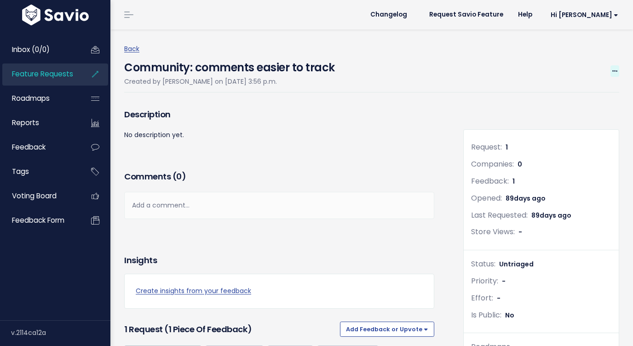
click at [615, 65] on span at bounding box center [615, 71] width 9 height 12
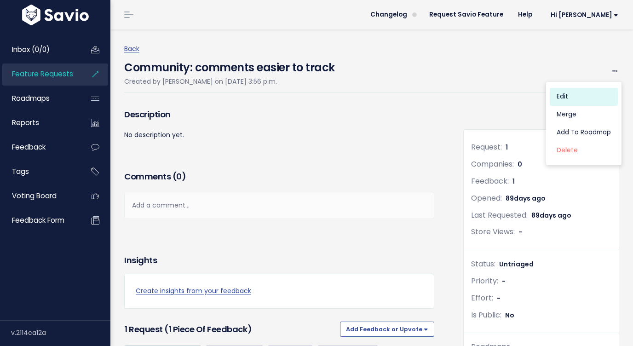
click at [571, 95] on link "Edit" at bounding box center [584, 97] width 68 height 18
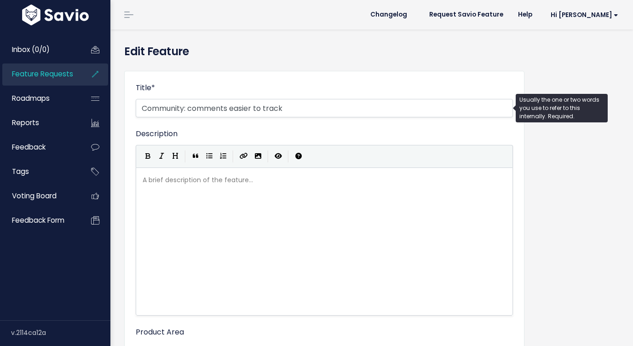
select select
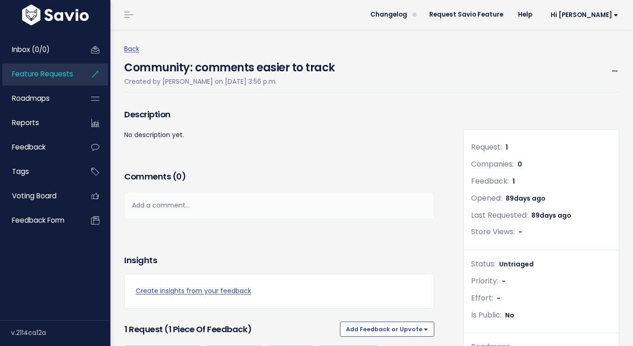
click at [606, 72] on div "Edit Merge Add to Roadmap Delete" at bounding box center [612, 71] width 16 height 12
click at [614, 71] on icon at bounding box center [615, 72] width 5 height 6
click at [593, 116] on link "Merge" at bounding box center [584, 115] width 68 height 18
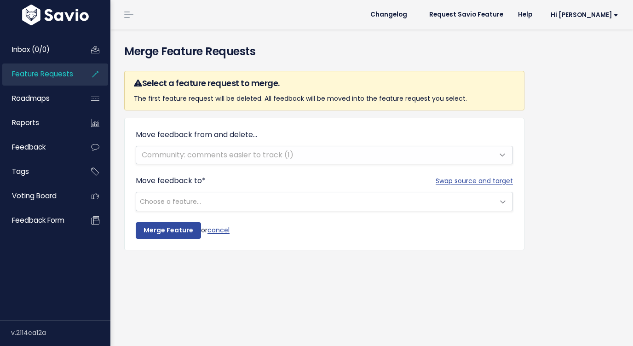
click at [286, 203] on span "Choose a feature..." at bounding box center [315, 201] width 358 height 18
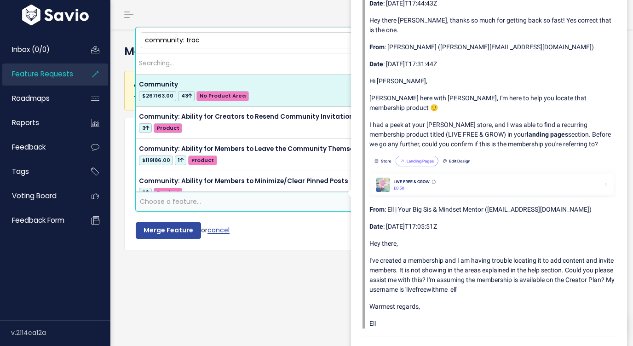
type input "community: track"
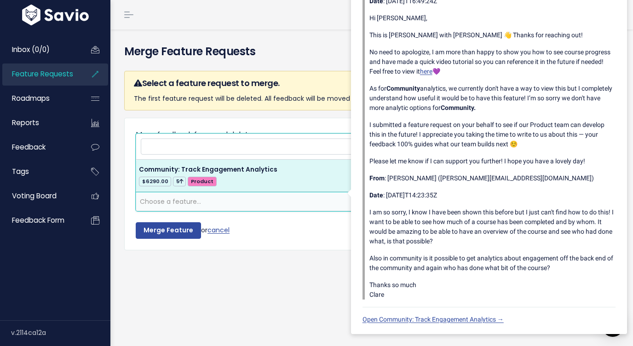
select select "55548"
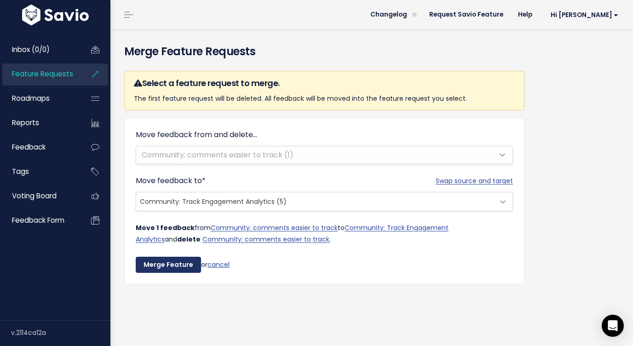
click at [157, 265] on input "Merge Feature" at bounding box center [168, 265] width 65 height 17
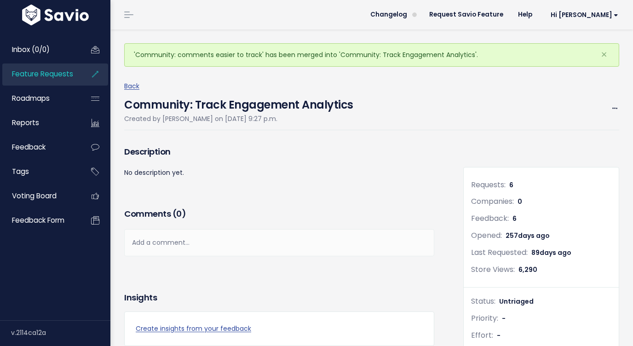
click at [51, 82] on link "Feature Requests" at bounding box center [39, 74] width 74 height 21
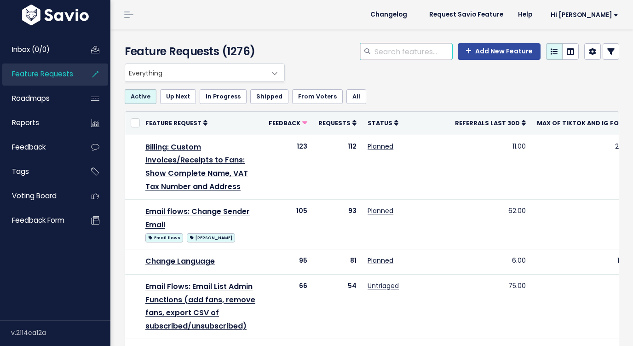
click at [396, 57] on input "search" at bounding box center [413, 51] width 79 height 17
type input "community"
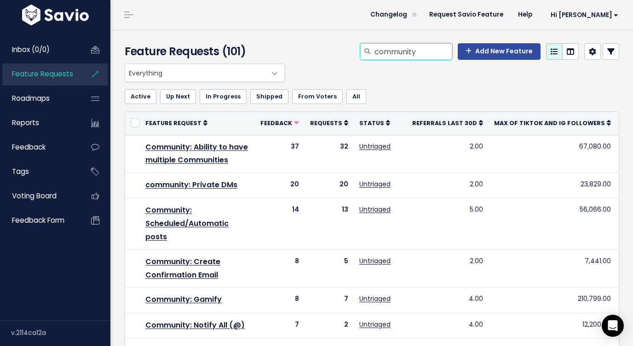
click at [429, 52] on input "community" at bounding box center [413, 51] width 79 height 17
type input "community live"
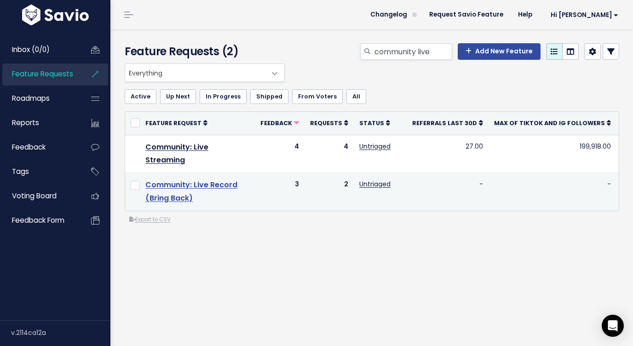
click at [172, 197] on link "Community: Live Record (Bring Back)" at bounding box center [191, 192] width 92 height 24
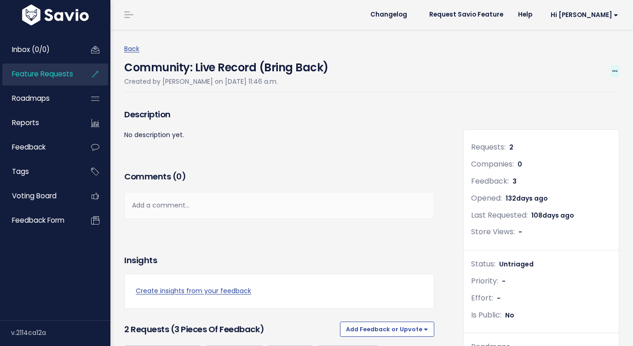
click at [614, 70] on icon at bounding box center [615, 72] width 5 height 6
click at [570, 110] on link "Merge" at bounding box center [584, 115] width 68 height 18
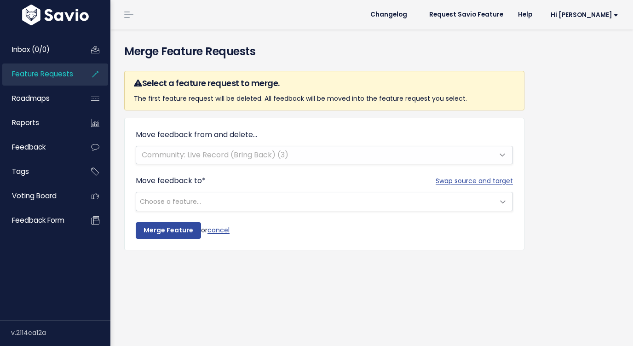
click at [278, 204] on span "Choose a feature..." at bounding box center [315, 201] width 358 height 18
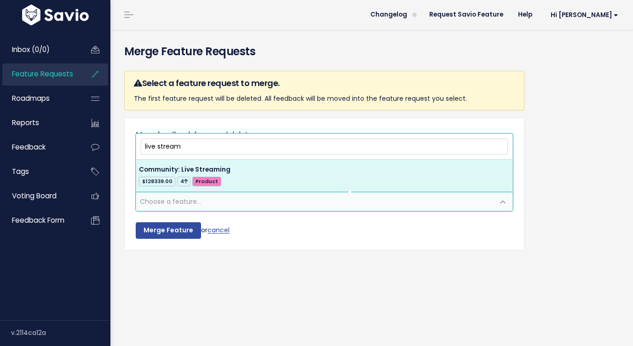
type input "live stream"
select select "48580"
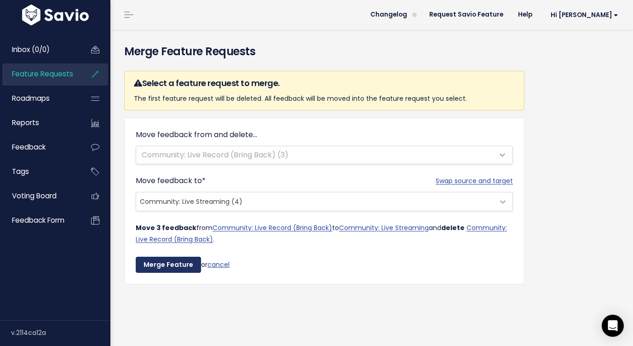
click at [159, 262] on input "Merge Feature" at bounding box center [168, 265] width 65 height 17
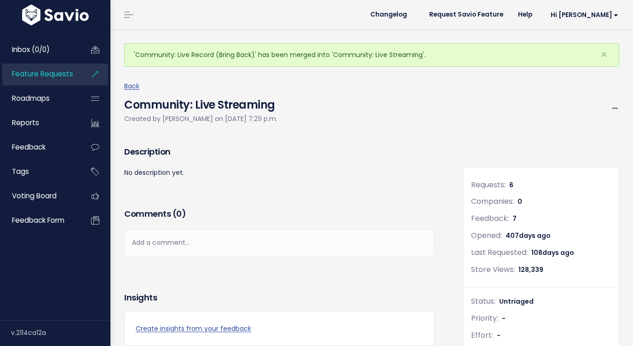
click at [41, 80] on link "Feature Requests" at bounding box center [39, 74] width 74 height 21
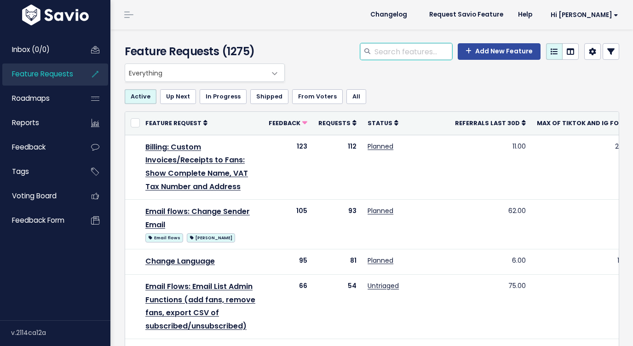
click at [427, 54] on input "search" at bounding box center [413, 51] width 79 height 17
type input "community"
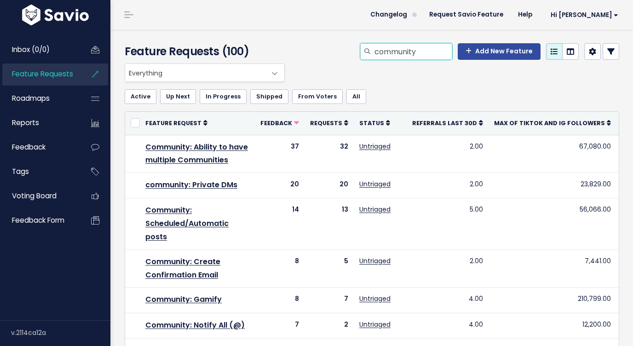
click at [441, 44] on input "community" at bounding box center [413, 51] width 79 height 17
click at [440, 52] on input "community" at bounding box center [413, 51] width 79 height 17
type input "community live"
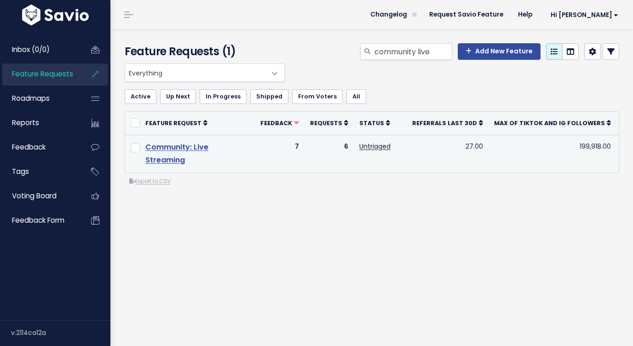
click at [192, 149] on link "Community: Live Streaming" at bounding box center [176, 154] width 63 height 24
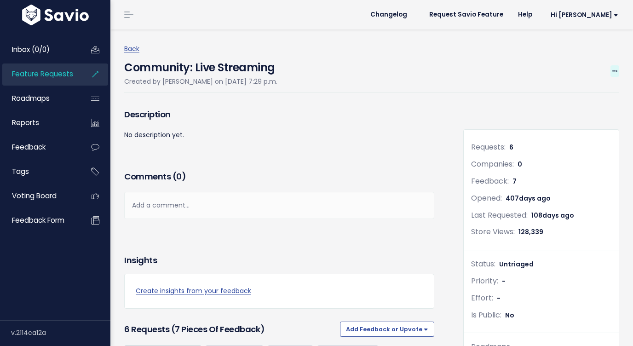
click at [612, 70] on span at bounding box center [615, 71] width 9 height 12
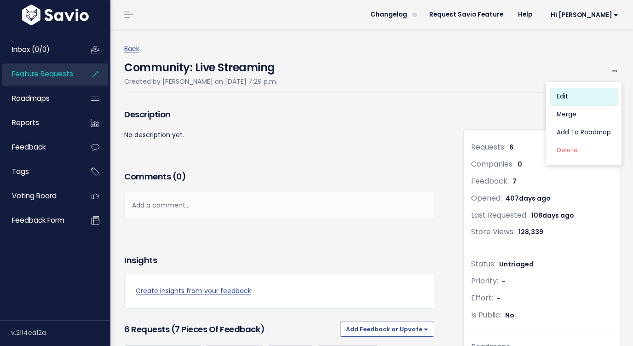
click at [571, 93] on link "Edit" at bounding box center [584, 97] width 68 height 18
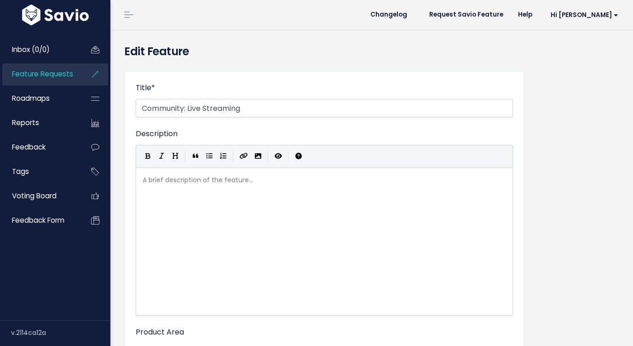
select select
click at [310, 104] on input "Community: Live Streaming" at bounding box center [325, 108] width 378 height 18
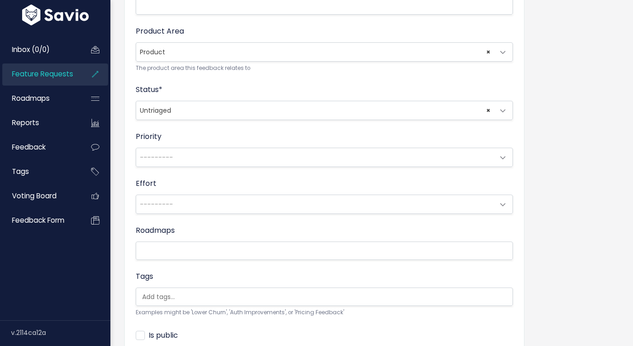
scroll to position [383, 0]
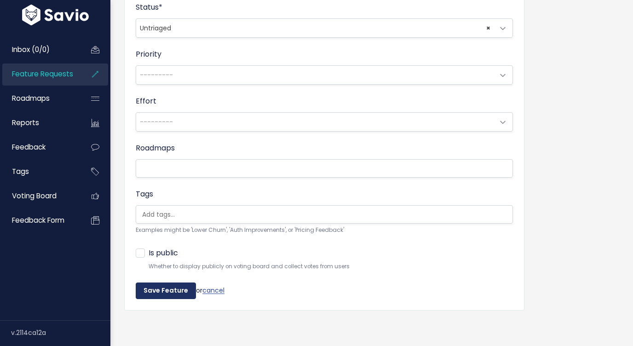
type input "Community: Live Streaming (brink back)"
click at [176, 296] on input "Save Feature" at bounding box center [166, 291] width 60 height 17
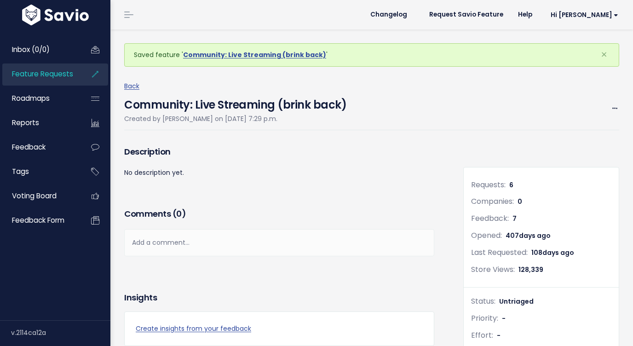
click at [44, 71] on span "Feature Requests" at bounding box center [42, 74] width 61 height 10
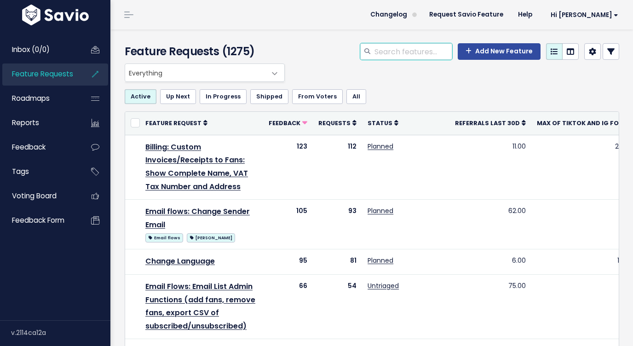
click at [421, 55] on input "search" at bounding box center [413, 51] width 79 height 17
type input "o"
type input "community"
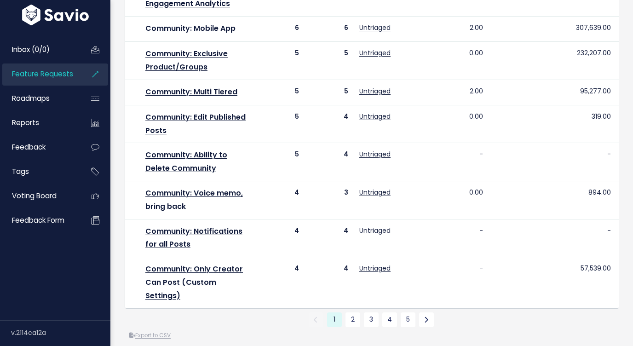
scroll to position [547, 0]
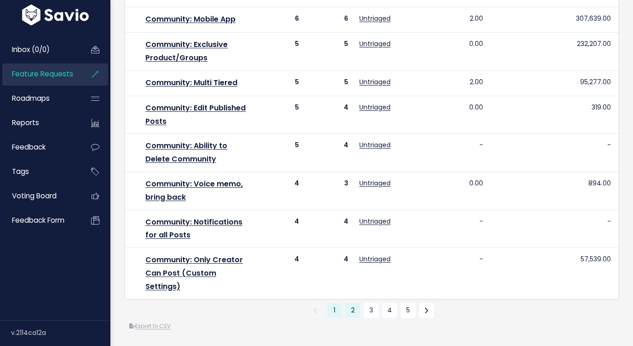
click at [355, 310] on link "2" at bounding box center [353, 310] width 15 height 15
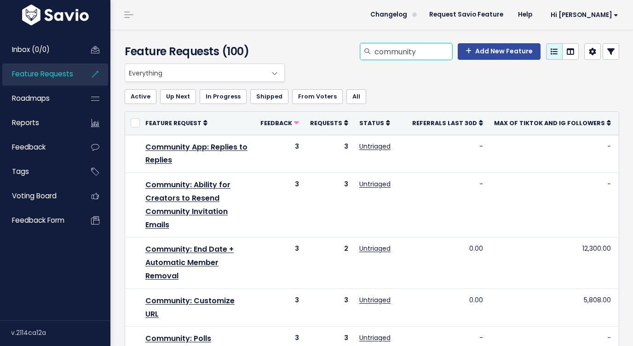
click at [434, 52] on input "community" at bounding box center [413, 51] width 79 height 17
type input "community notifications"
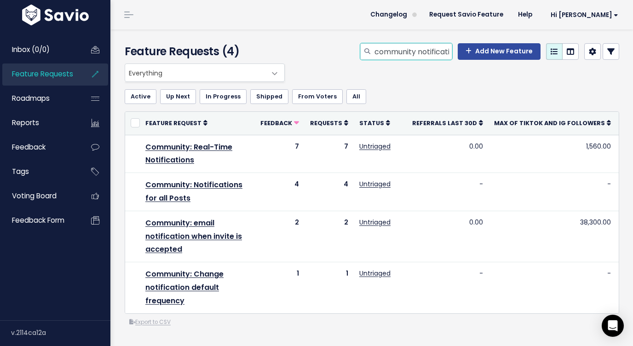
click at [444, 51] on input "community notifications" at bounding box center [413, 51] width 79 height 17
type input "community"
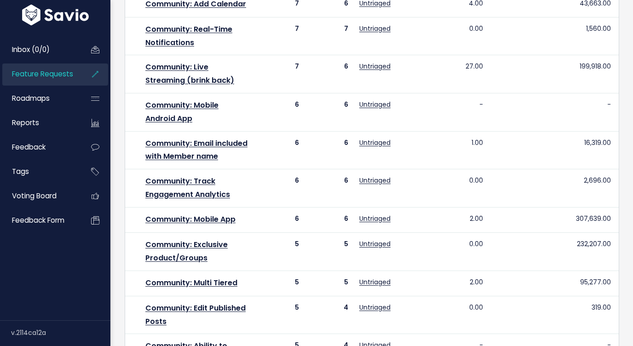
scroll to position [547, 0]
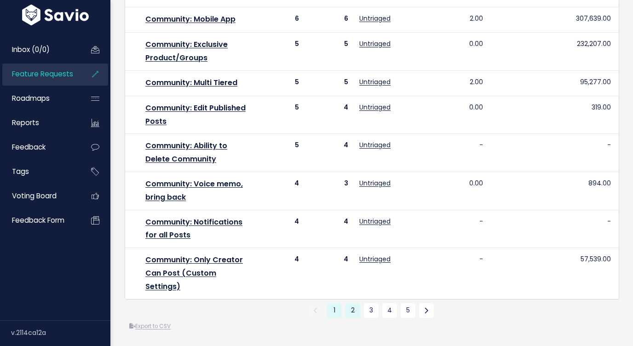
click at [353, 316] on link "2" at bounding box center [353, 310] width 15 height 15
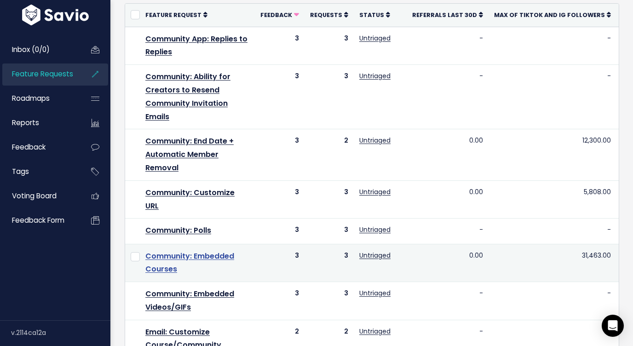
scroll to position [114, 0]
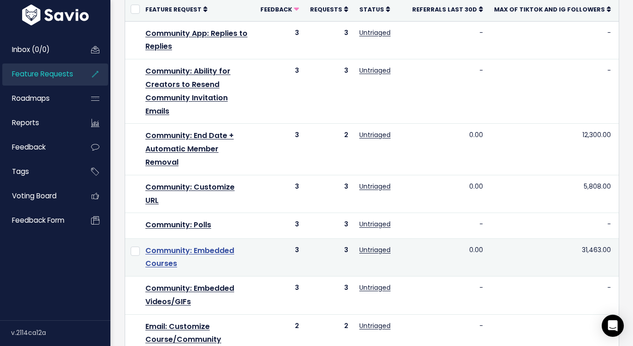
click at [208, 253] on link "Community: Embedded Courses" at bounding box center [189, 257] width 89 height 24
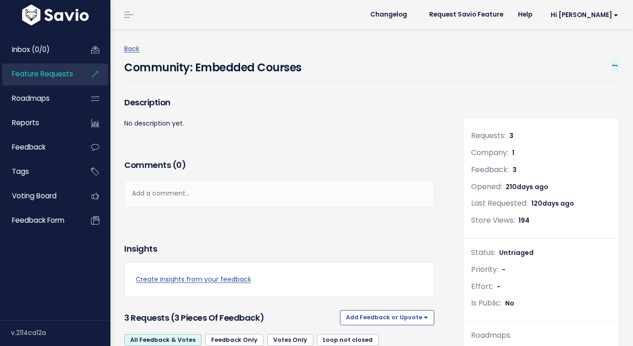
click at [611, 64] on span at bounding box center [615, 66] width 9 height 12
click at [583, 92] on link "Edit" at bounding box center [584, 91] width 68 height 18
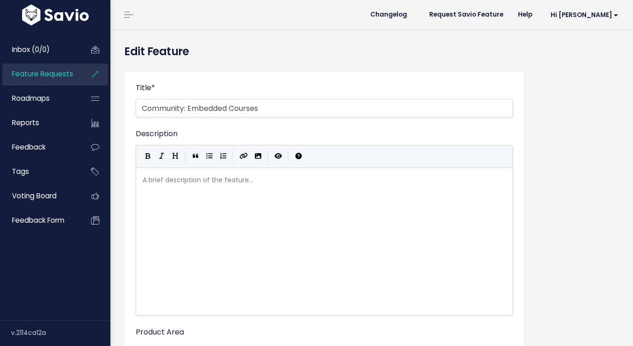
select select
click at [233, 109] on input "Community: Embedded Courses" at bounding box center [325, 108] width 378 height 18
click at [304, 110] on input "Community: Embedded Content (courses" at bounding box center [325, 108] width 378 height 18
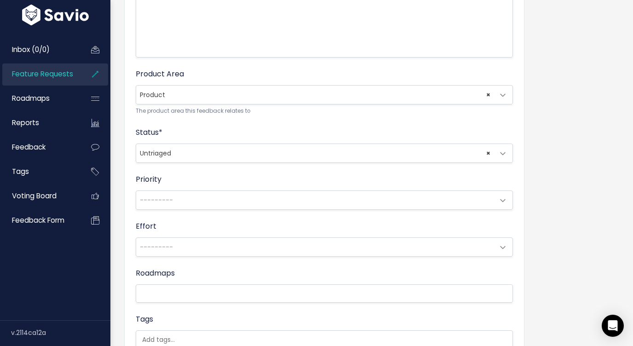
scroll to position [383, 0]
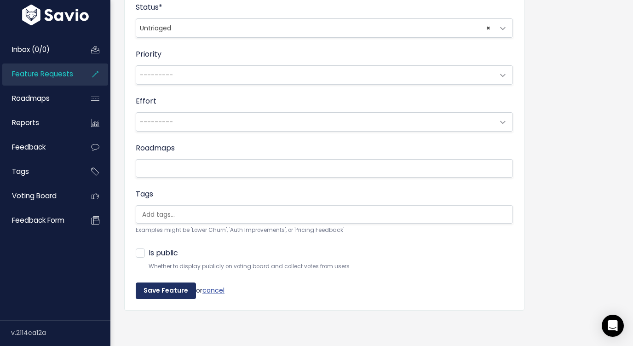
type input "Community: Embedded Content (courses, videos, GIFs)"
click at [174, 290] on input "Save Feature" at bounding box center [166, 291] width 60 height 17
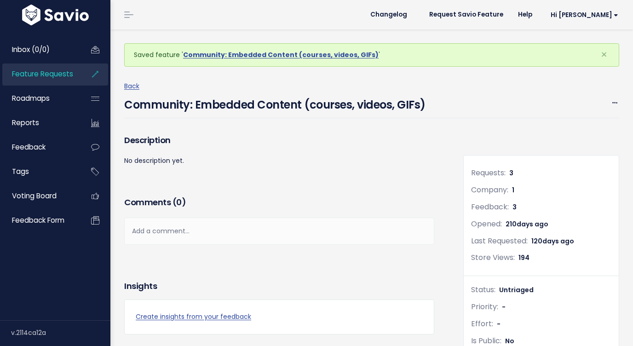
click at [37, 72] on span "Feature Requests" at bounding box center [42, 74] width 61 height 10
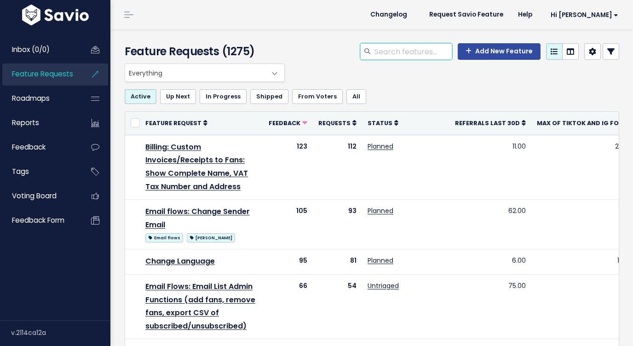
click at [428, 50] on input "search" at bounding box center [413, 51] width 79 height 17
type input "community embed"
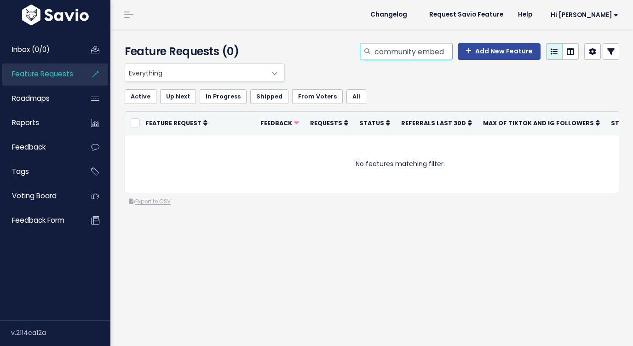
click at [430, 48] on input "community embed" at bounding box center [413, 51] width 79 height 17
type input "community embed"
click at [427, 51] on input "community embed" at bounding box center [413, 51] width 79 height 17
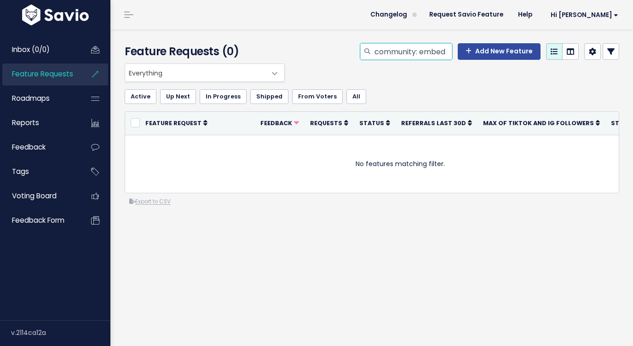
type input "community: embed"
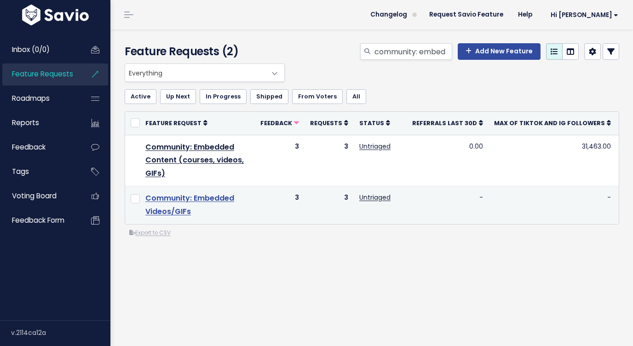
click at [227, 202] on link "Community: Embedded Videos/GIFs" at bounding box center [189, 205] width 89 height 24
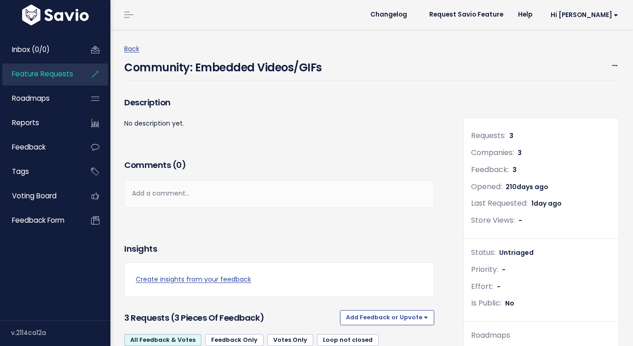
click at [613, 58] on div "Community: Embedded Videos/GIFs Edit Merge Add to Roadmap Delete" at bounding box center [371, 68] width 495 height 26
click at [614, 64] on icon at bounding box center [615, 66] width 5 height 6
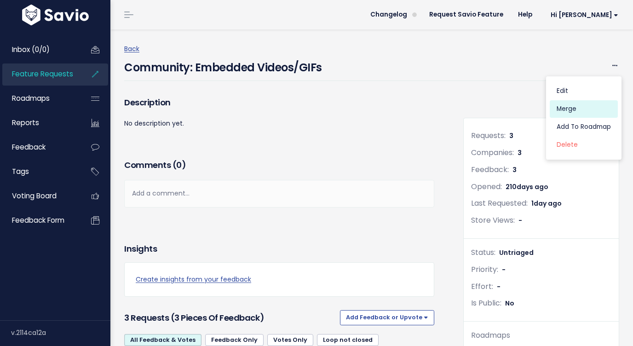
click at [567, 109] on link "Merge" at bounding box center [584, 109] width 68 height 18
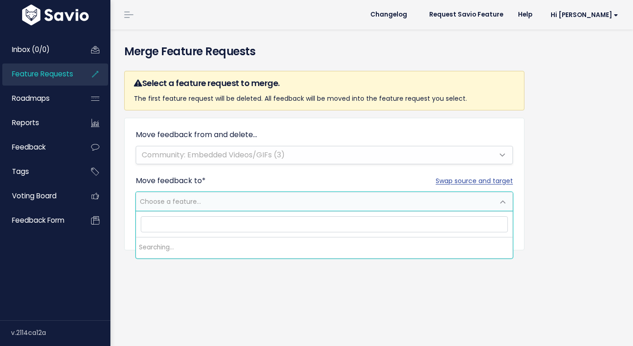
click at [255, 198] on span "Choose a feature..." at bounding box center [315, 201] width 358 height 18
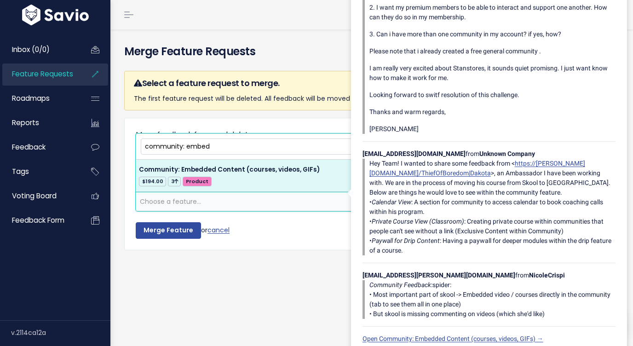
type input "community: embed"
select select "57109"
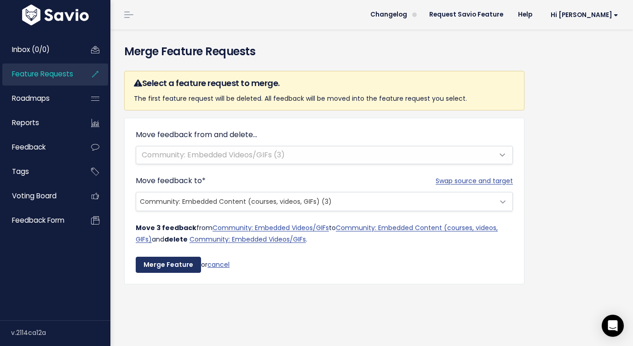
click at [162, 265] on input "Merge Feature" at bounding box center [168, 265] width 65 height 17
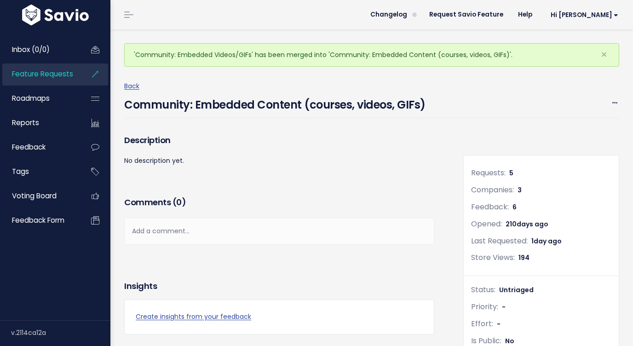
click at [73, 74] on link "Feature Requests" at bounding box center [39, 74] width 74 height 21
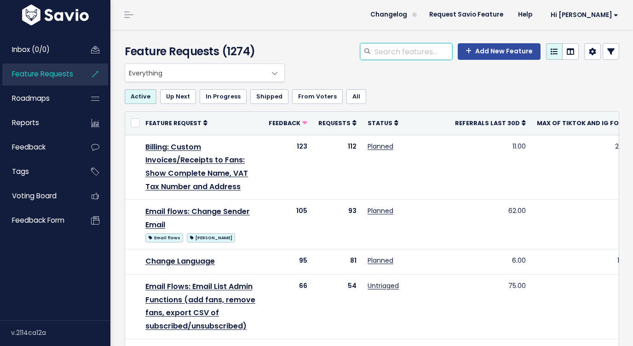
click at [401, 48] on input "search" at bounding box center [413, 51] width 79 height 17
type input "community"
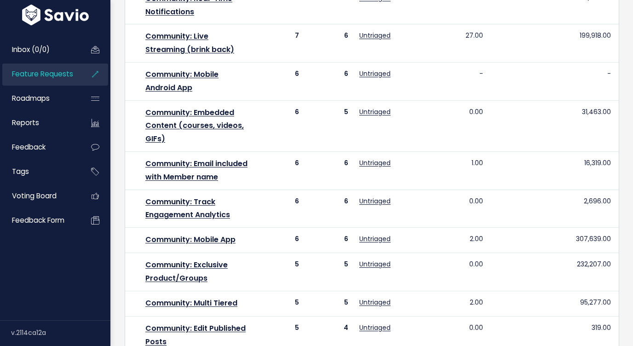
scroll to position [547, 0]
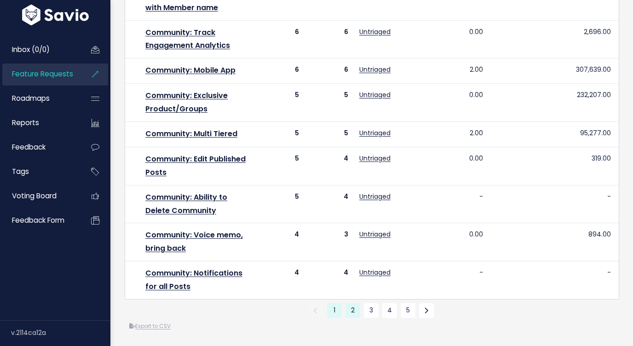
click at [352, 308] on link "2" at bounding box center [353, 310] width 15 height 15
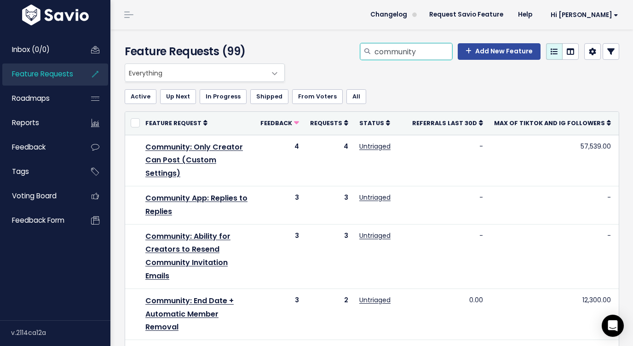
click at [443, 53] on input "community" at bounding box center [413, 51] width 79 height 17
type input "community member"
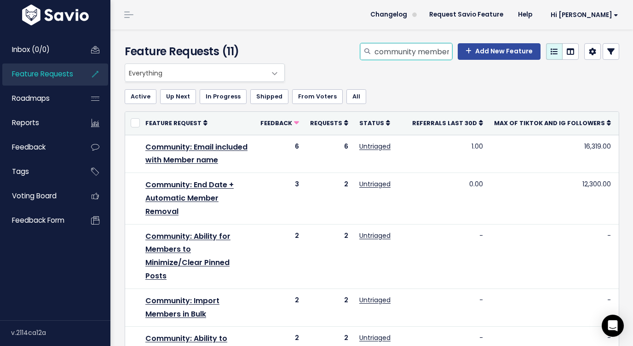
click at [430, 52] on input "community member" at bounding box center [413, 51] width 79 height 17
type input "community"
